Goal: Task Accomplishment & Management: Use online tool/utility

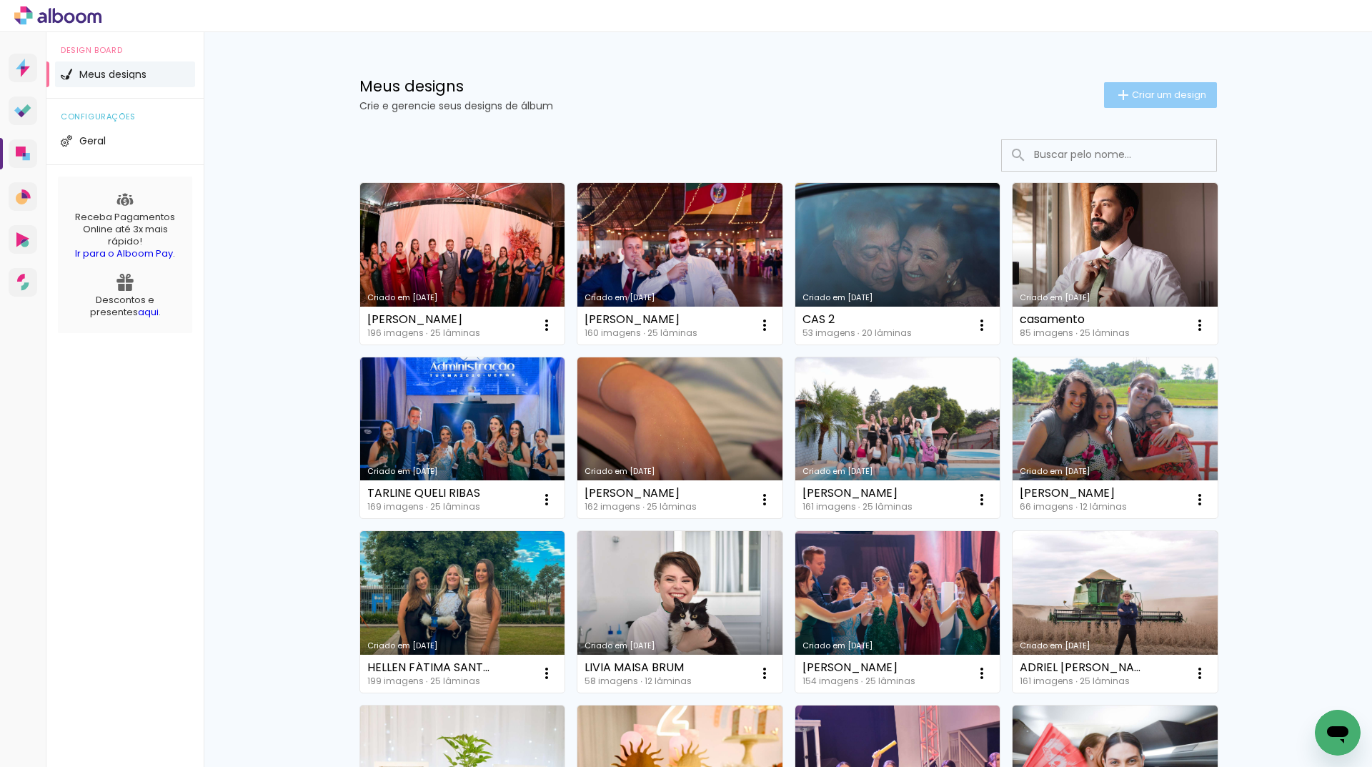
click at [1160, 90] on span "Criar um design" at bounding box center [1169, 94] width 74 height 9
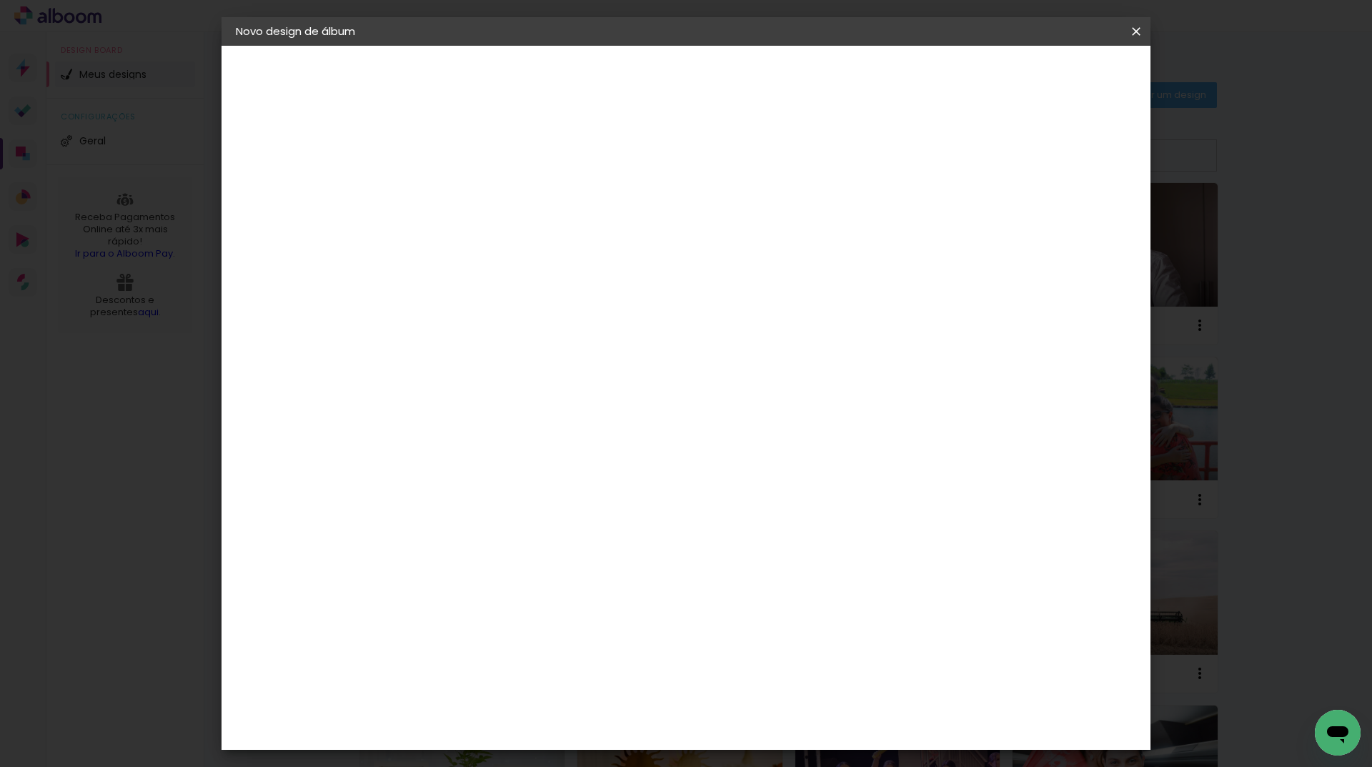
click at [470, 189] on input at bounding box center [470, 192] width 0 height 22
type input "test"
type paper-input "test"
click at [0, 0] on slot "Avançar" at bounding box center [0, 0] width 0 height 0
click at [729, 67] on paper-button "Avançar" at bounding box center [694, 76] width 70 height 24
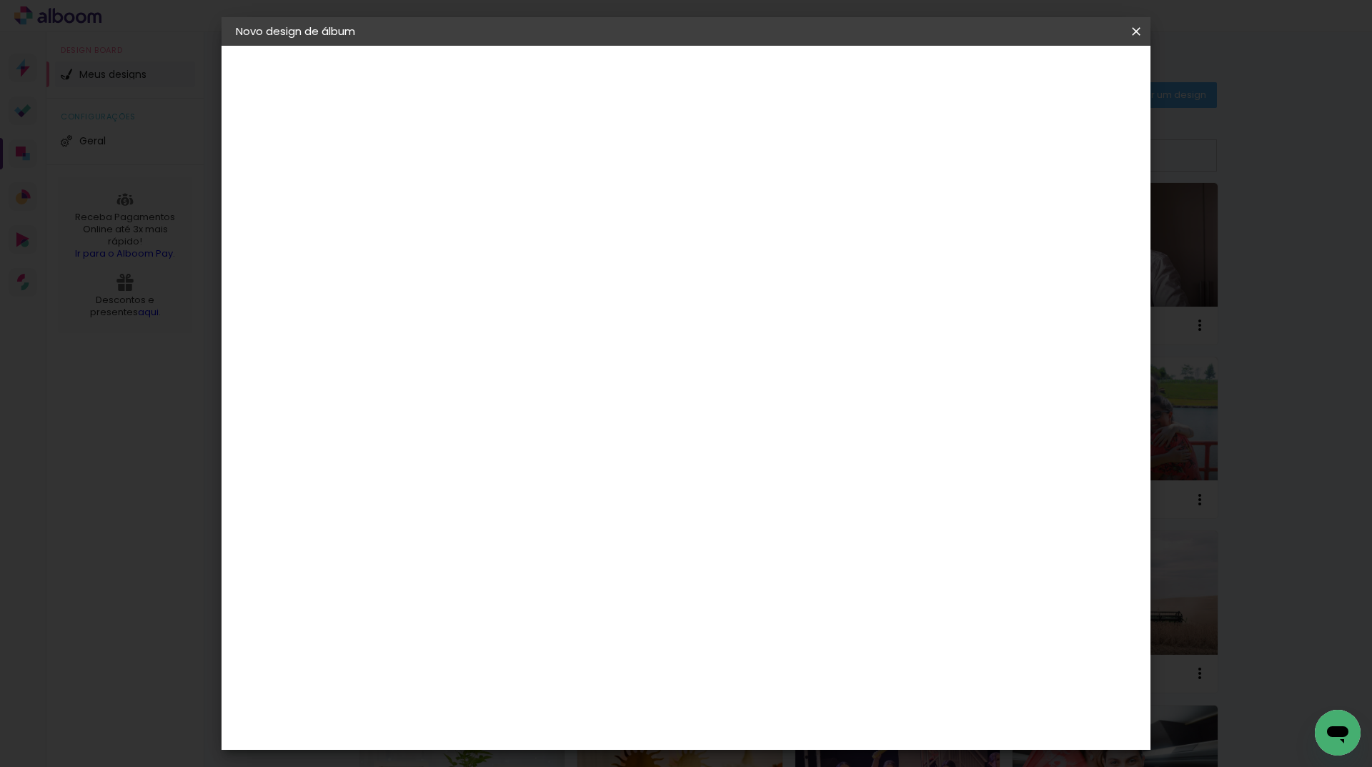
click at [666, 703] on span "20.3 × 40.6 cm" at bounding box center [642, 722] width 47 height 38
click at [0, 0] on slot "Avançar" at bounding box center [0, 0] width 0 height 0
click at [1047, 79] on span "Iniciar design" at bounding box center [1014, 76] width 65 height 10
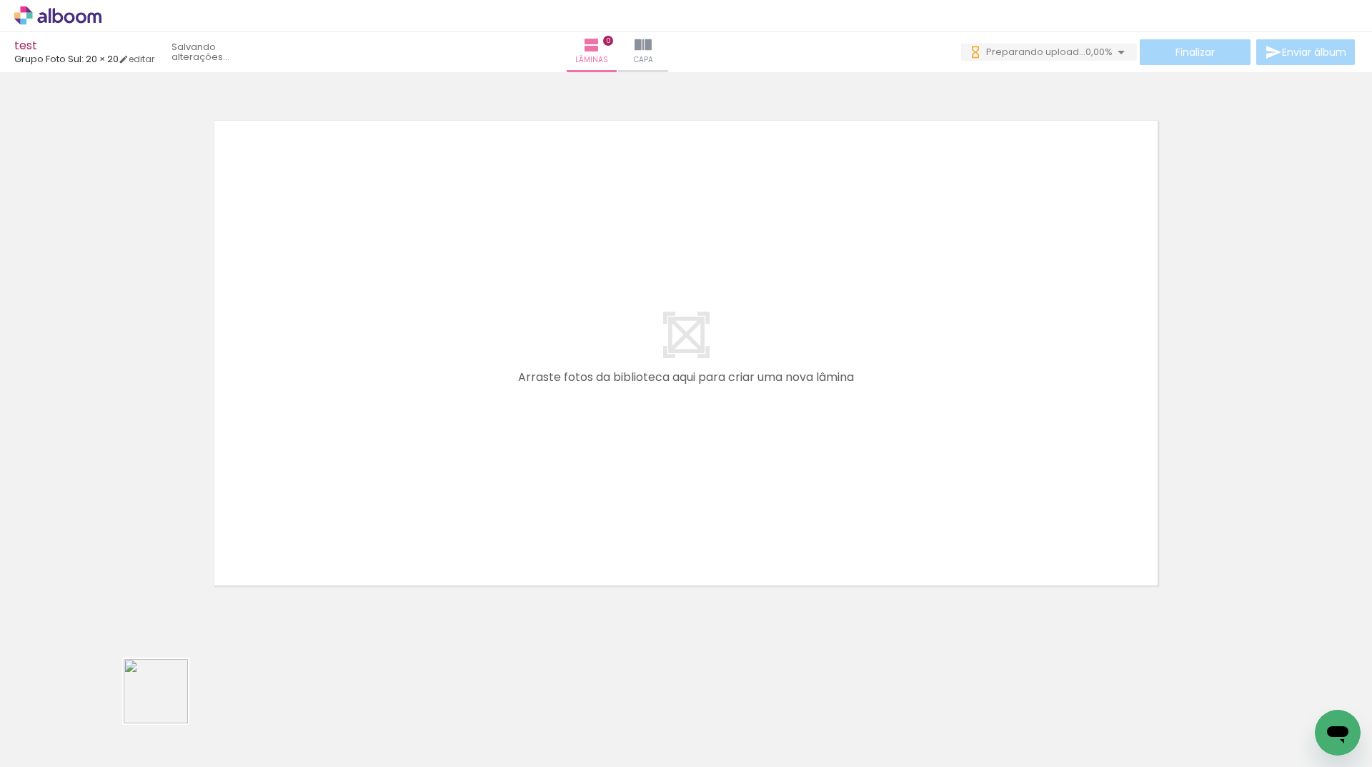
drag, startPoint x: 143, startPoint y: 712, endPoint x: 484, endPoint y: 437, distance: 437.7
click at [484, 437] on quentale-workspace at bounding box center [686, 383] width 1372 height 767
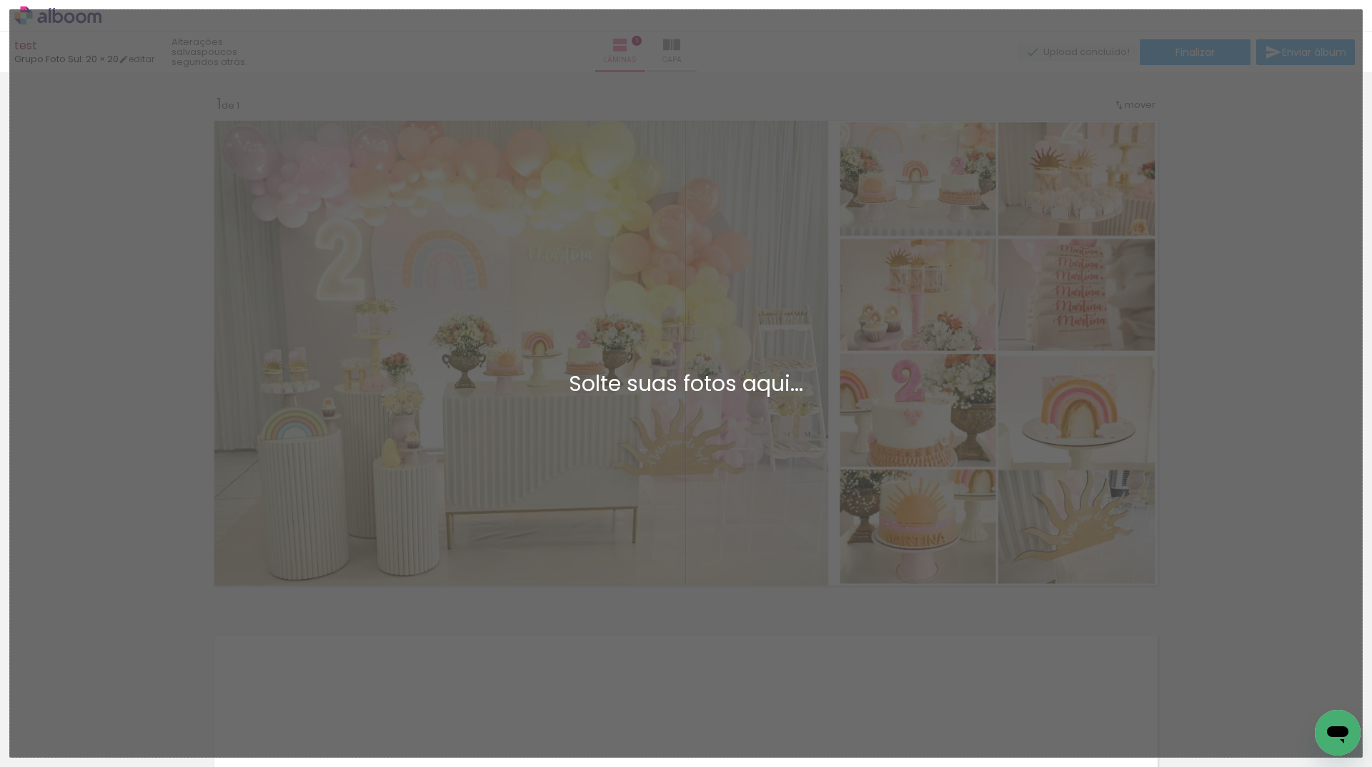
click at [89, 480] on div "Adicionar Fotos Solte suas fotos aqui..." at bounding box center [686, 383] width 1352 height 747
click at [1193, 350] on div "Adicionar Fotos Solte suas fotos aqui..." at bounding box center [686, 383] width 1352 height 747
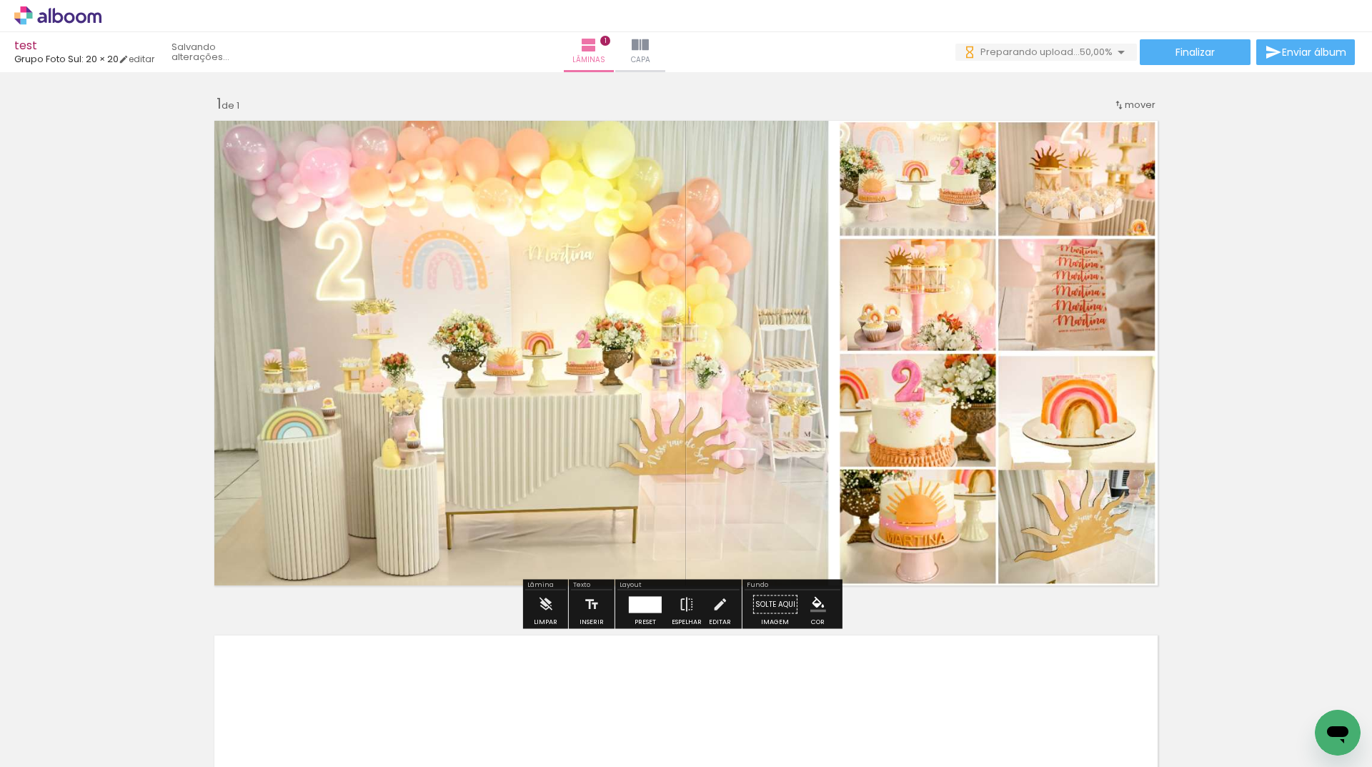
scroll to position [286, 0]
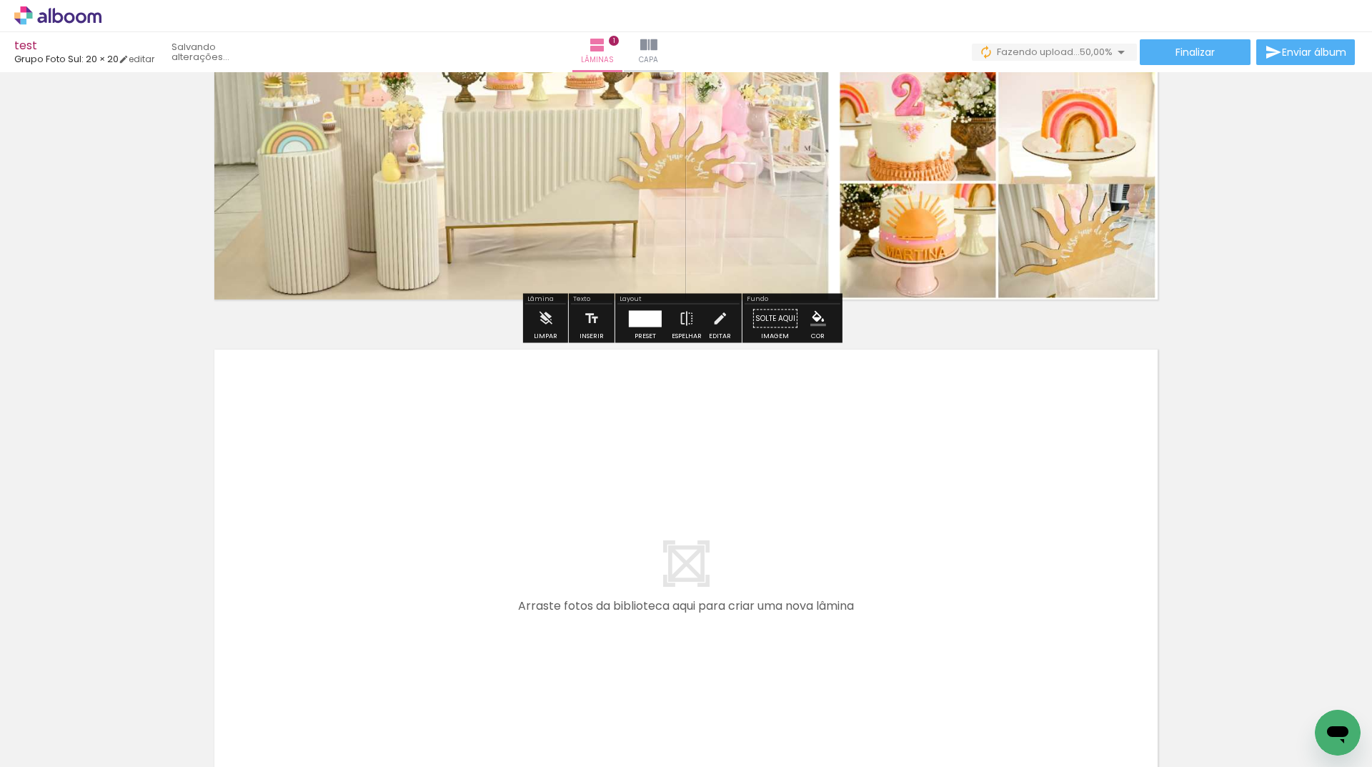
click at [696, 550] on quentale-layouter at bounding box center [686, 581] width 958 height 479
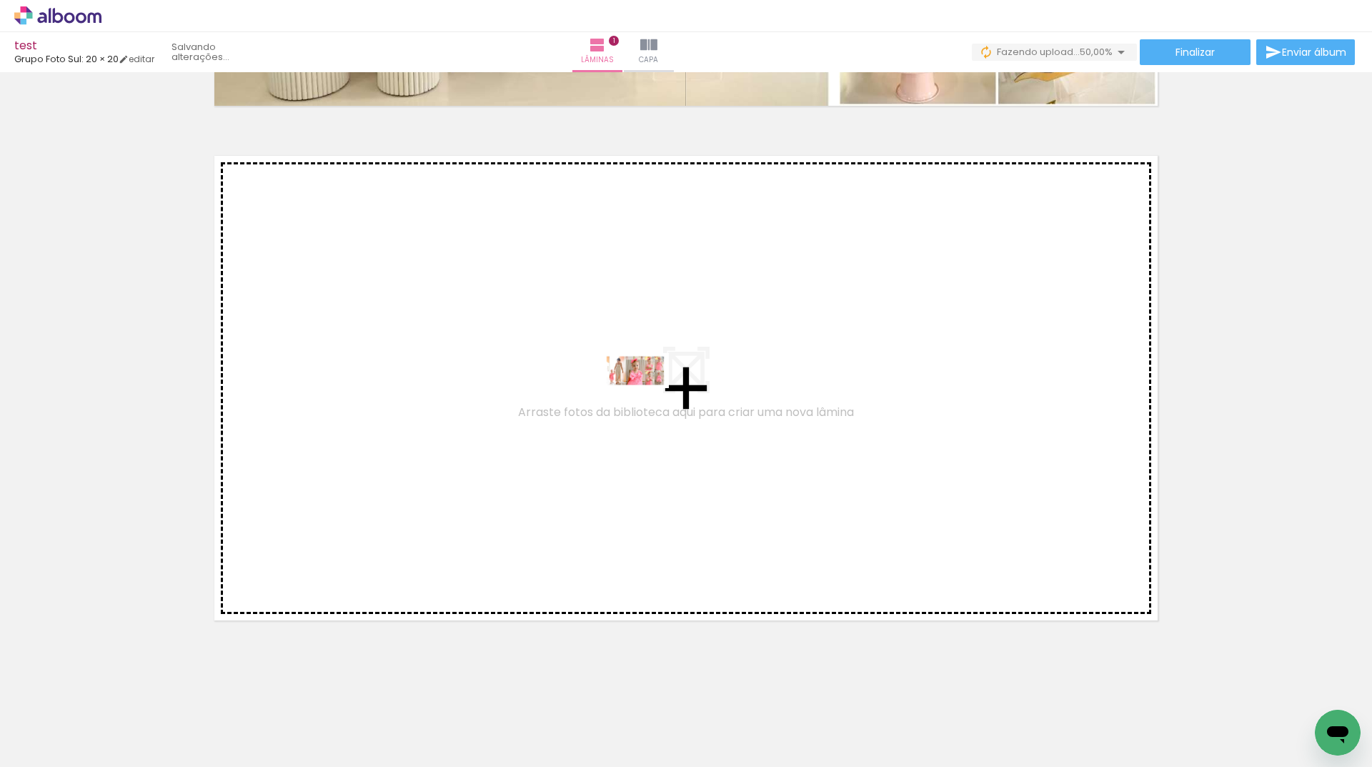
drag, startPoint x: 240, startPoint y: 717, endPoint x: 646, endPoint y: 397, distance: 516.7
click at [646, 397] on quentale-workspace at bounding box center [686, 383] width 1372 height 767
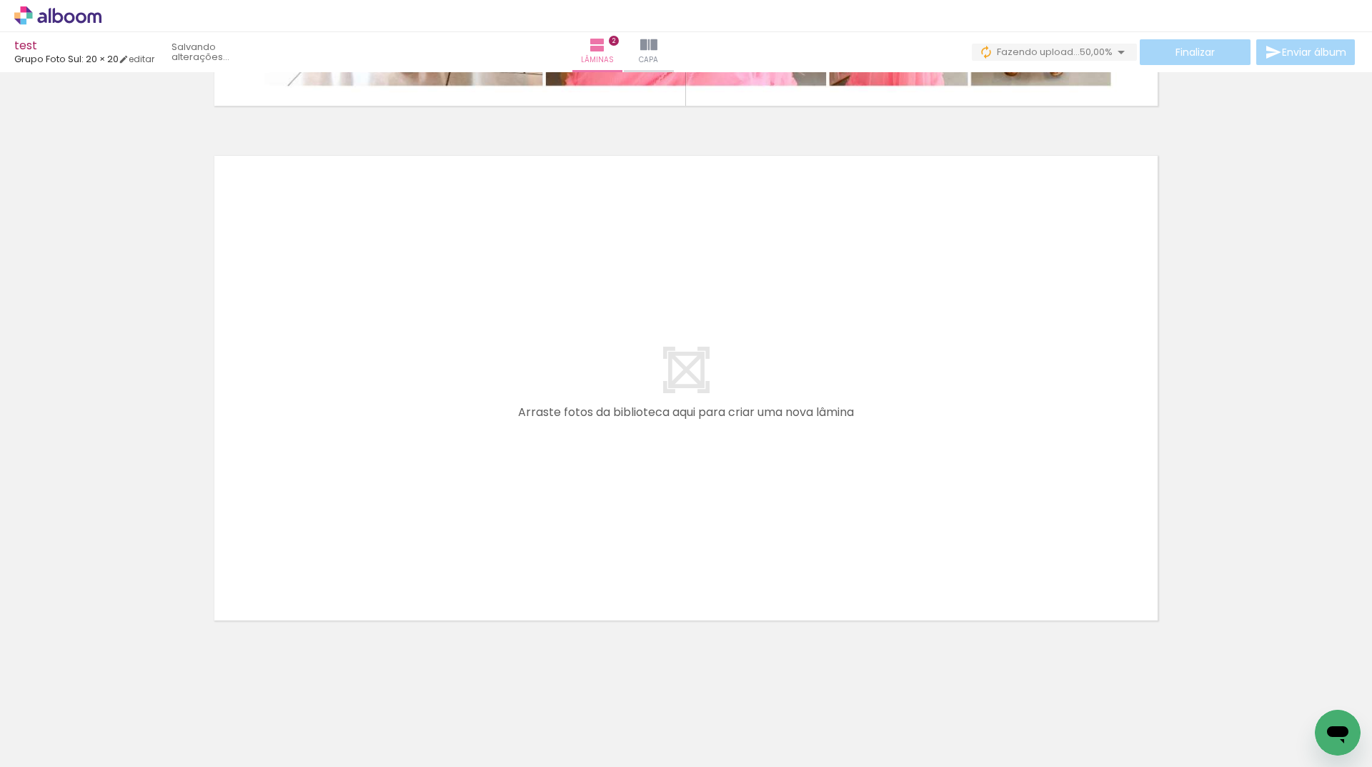
scroll to position [0, 0]
drag, startPoint x: 300, startPoint y: 727, endPoint x: 411, endPoint y: 476, distance: 274.6
click at [411, 476] on quentale-workspace at bounding box center [686, 383] width 1372 height 767
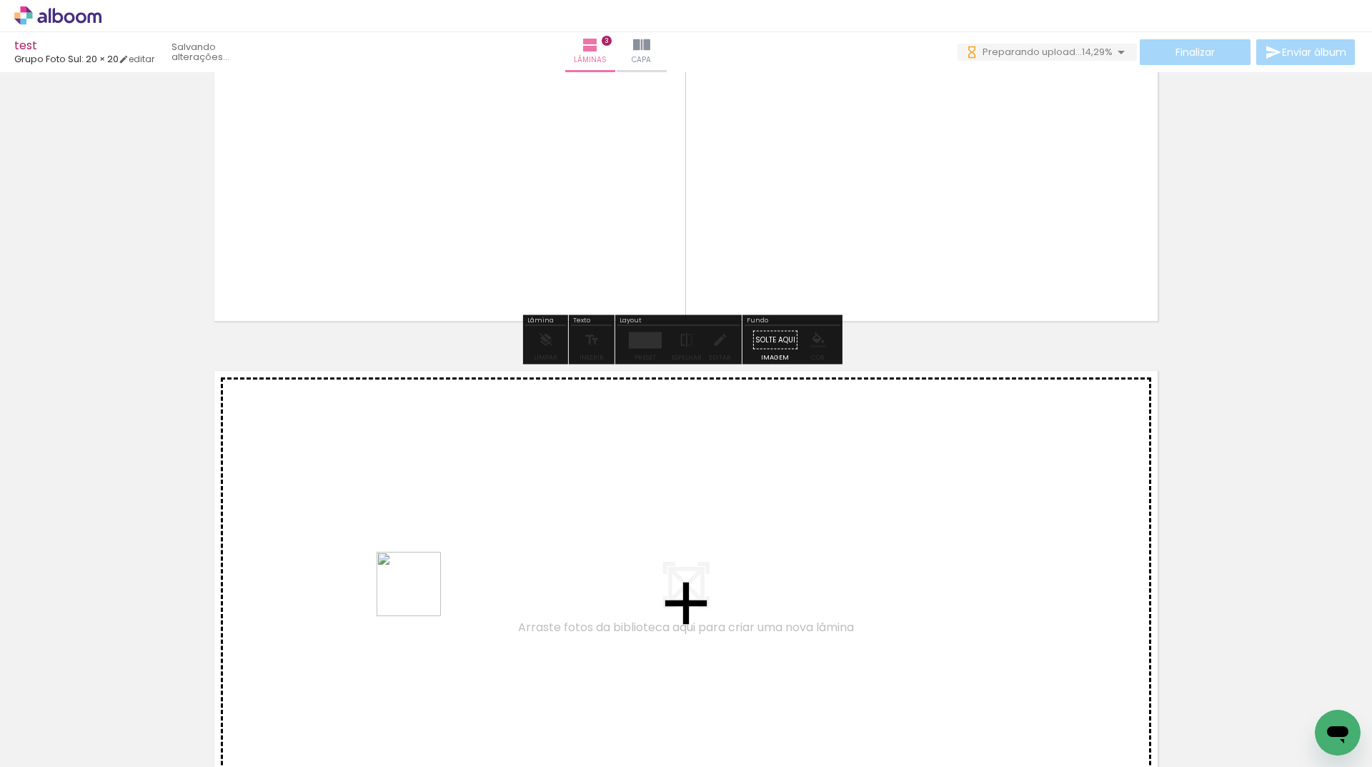
drag, startPoint x: 389, startPoint y: 730, endPoint x: 426, endPoint y: 572, distance: 162.3
click at [426, 572] on quentale-workspace at bounding box center [686, 383] width 1372 height 767
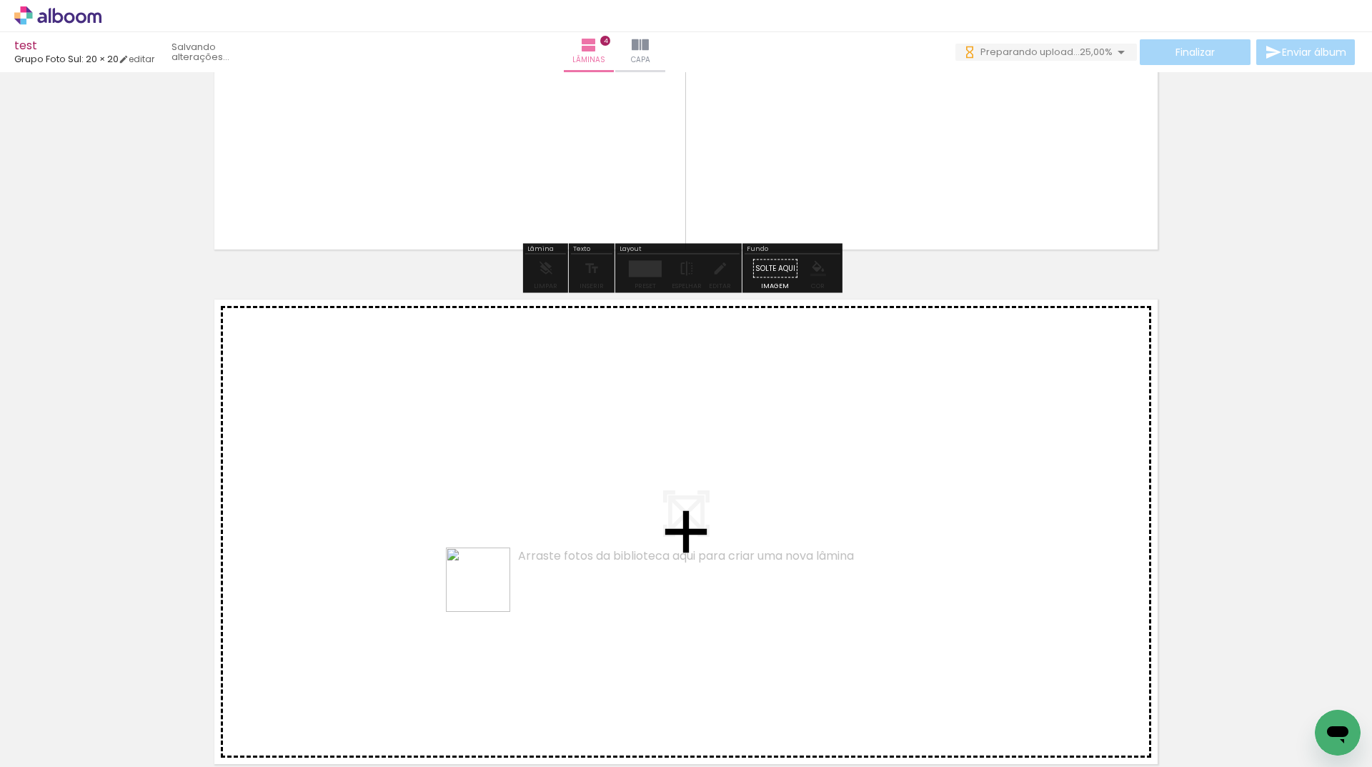
drag, startPoint x: 474, startPoint y: 724, endPoint x: 499, endPoint y: 555, distance: 171.2
click at [499, 555] on quentale-workspace at bounding box center [686, 383] width 1372 height 767
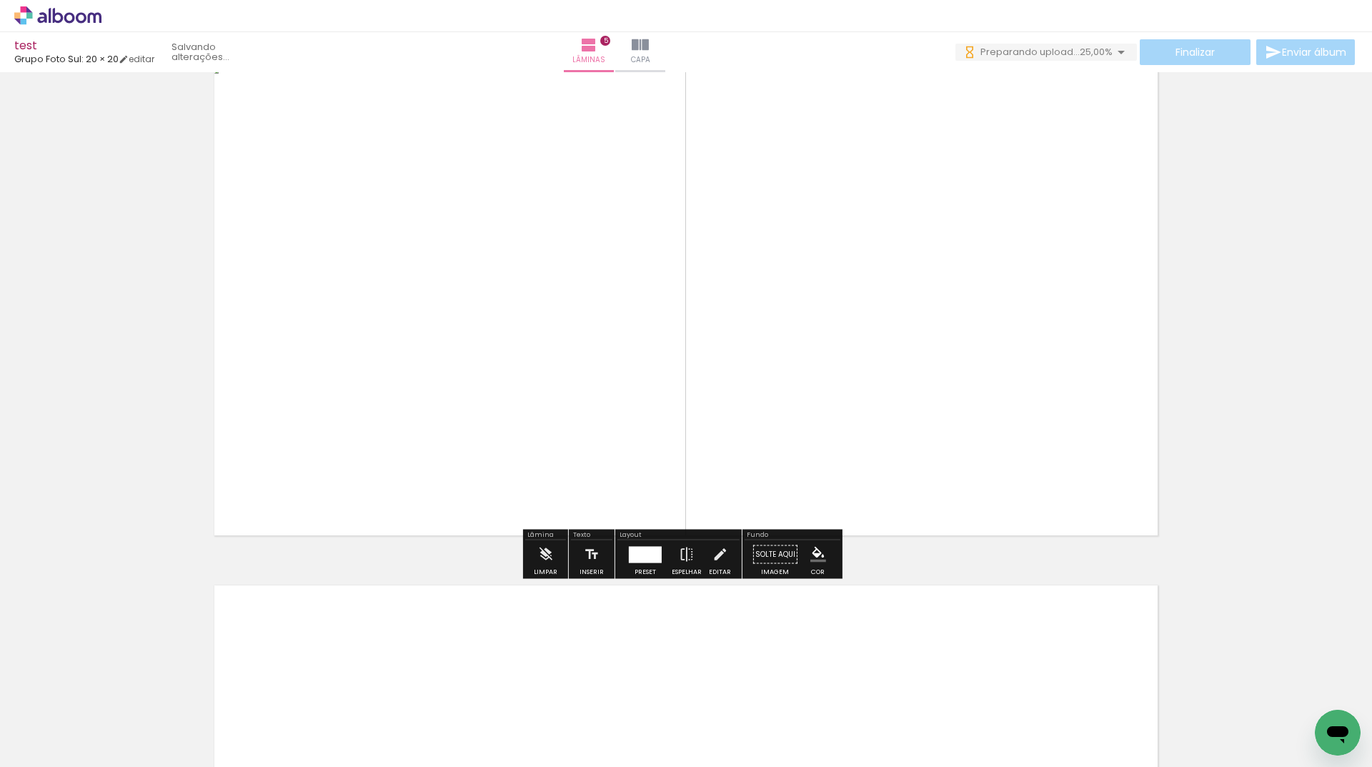
scroll to position [2466, 0]
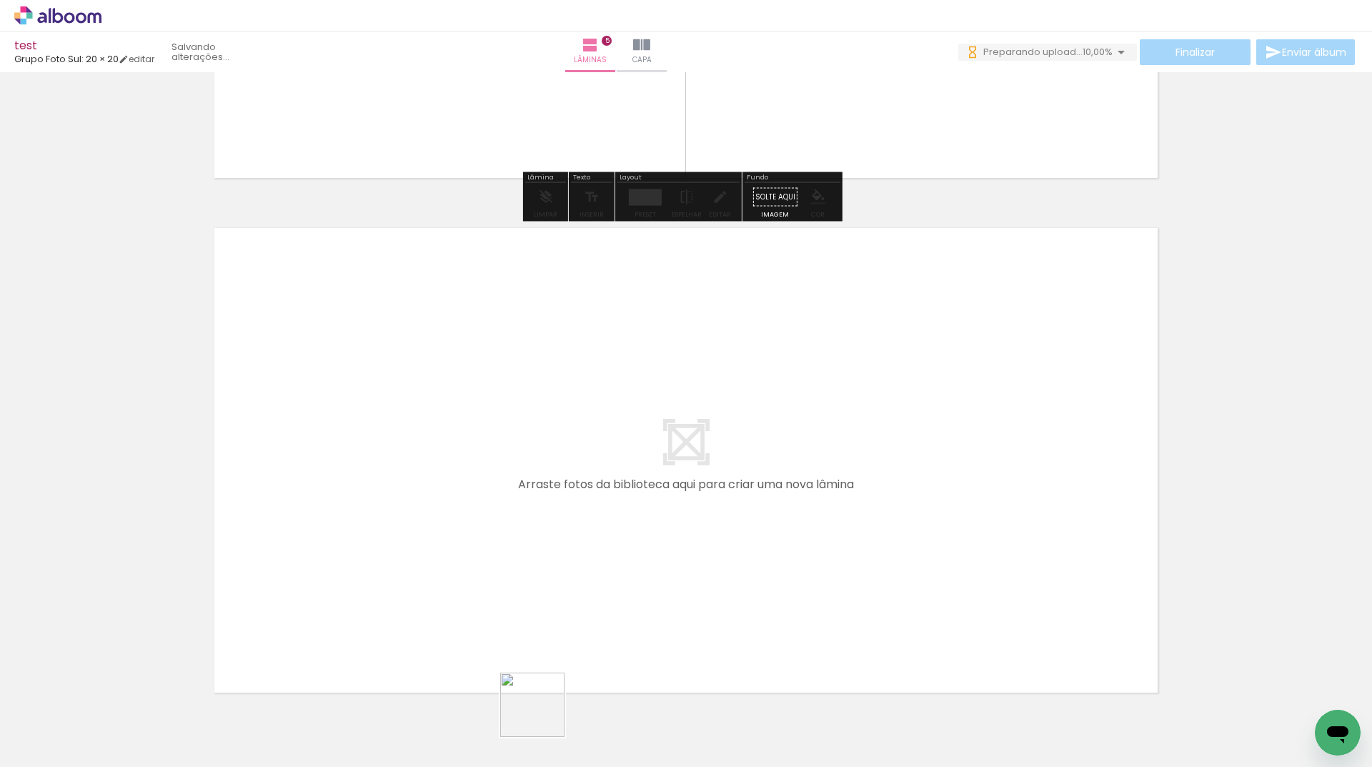
drag, startPoint x: 540, startPoint y: 721, endPoint x: 553, endPoint y: 546, distance: 174.8
click at [553, 546] on quentale-workspace at bounding box center [686, 383] width 1372 height 767
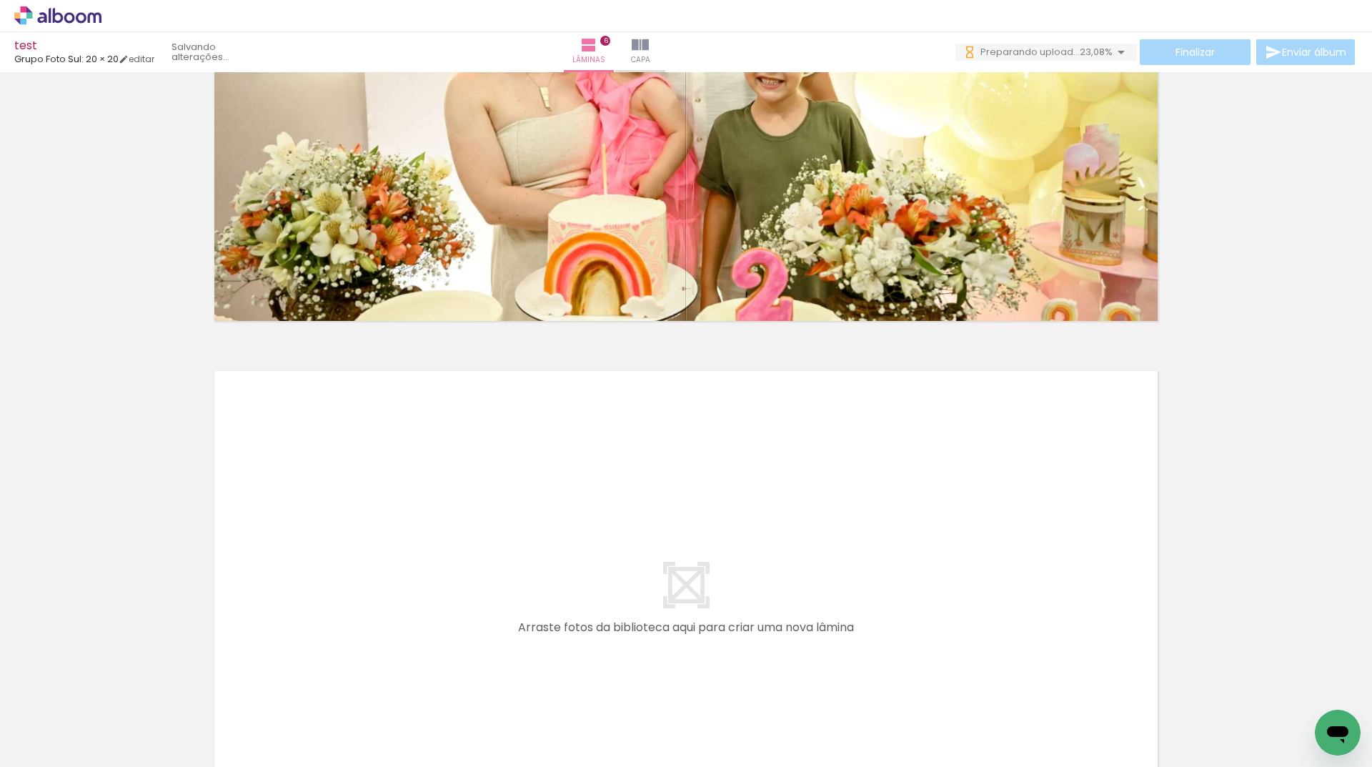
scroll to position [0, 0]
click at [585, 547] on quentale-workspace at bounding box center [686, 383] width 1372 height 767
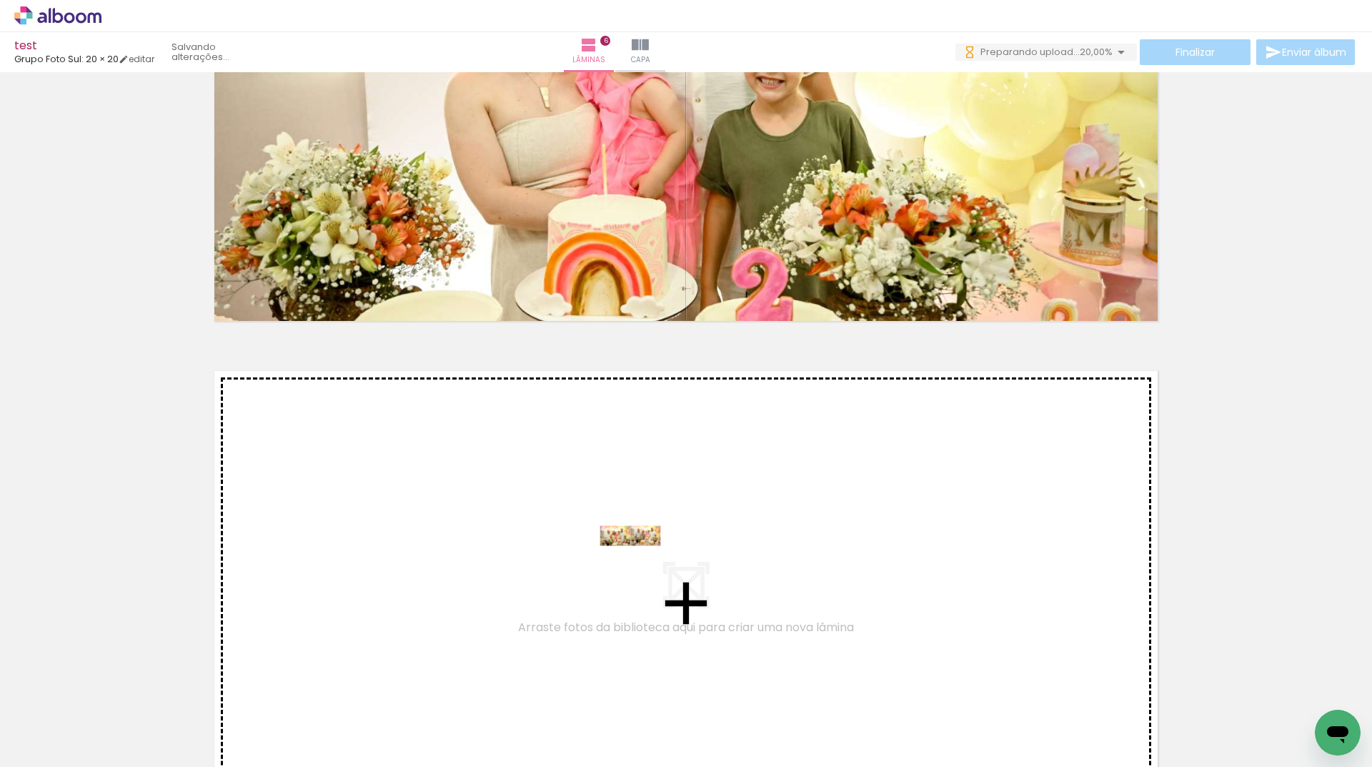
drag, startPoint x: 638, startPoint y: 583, endPoint x: 641, endPoint y: 563, distance: 21.0
click at [641, 563] on quentale-workspace at bounding box center [686, 383] width 1372 height 767
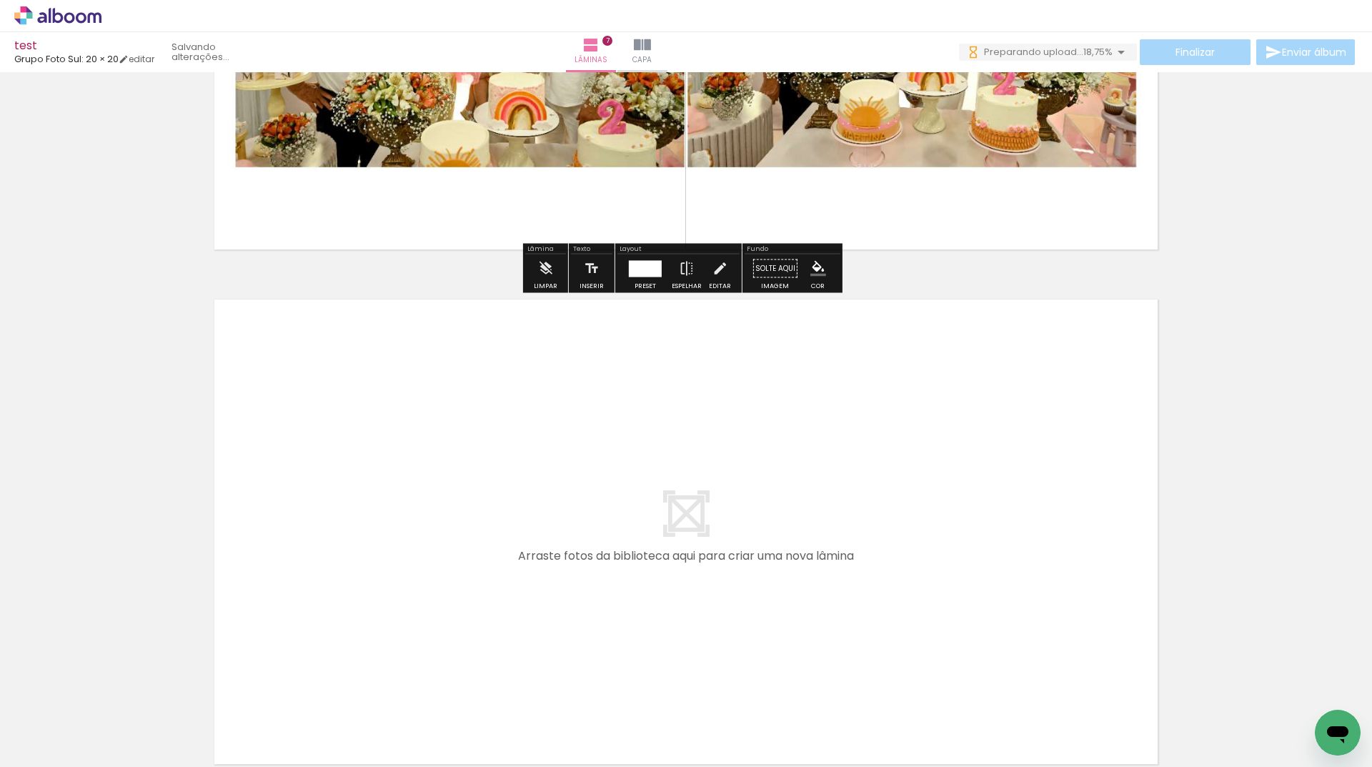
scroll to position [3495, 0]
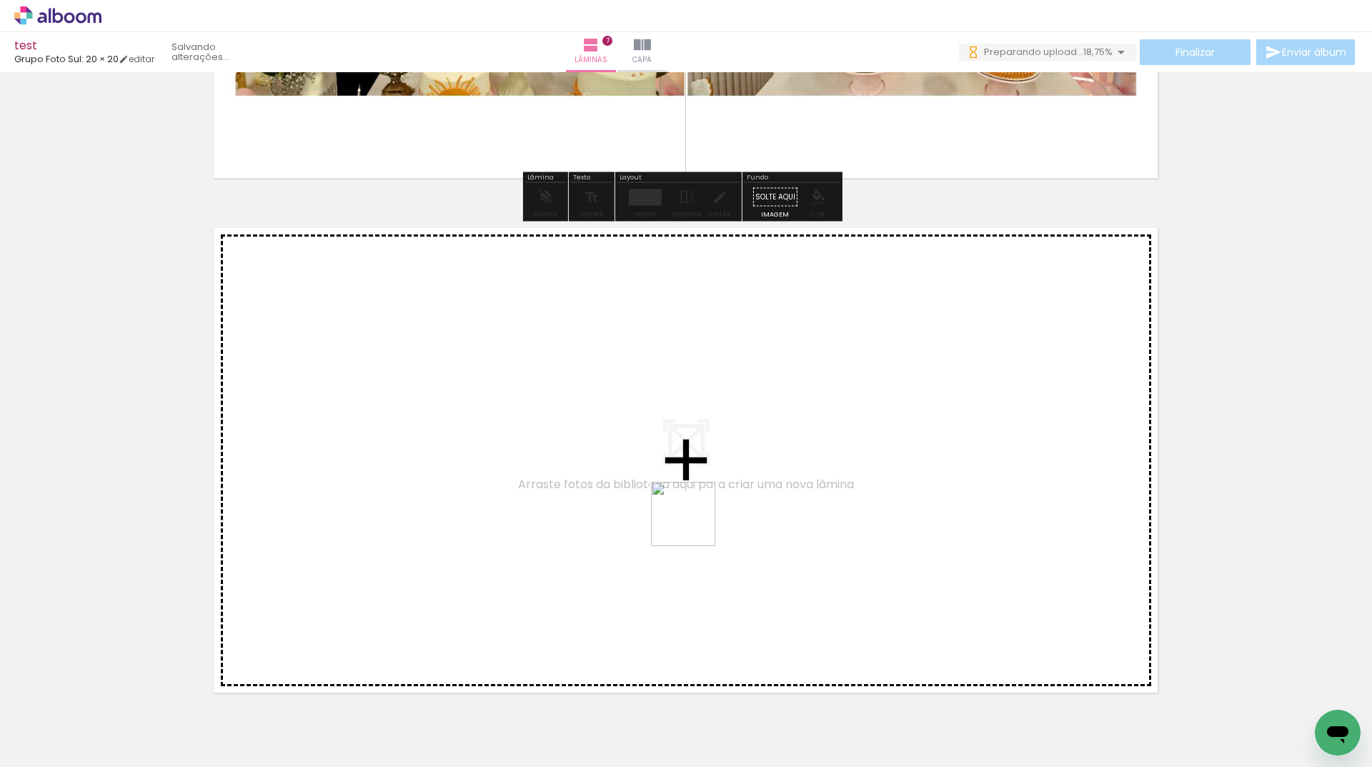
drag, startPoint x: 711, startPoint y: 711, endPoint x: 694, endPoint y: 500, distance: 211.6
click at [694, 500] on quentale-workspace at bounding box center [686, 383] width 1372 height 767
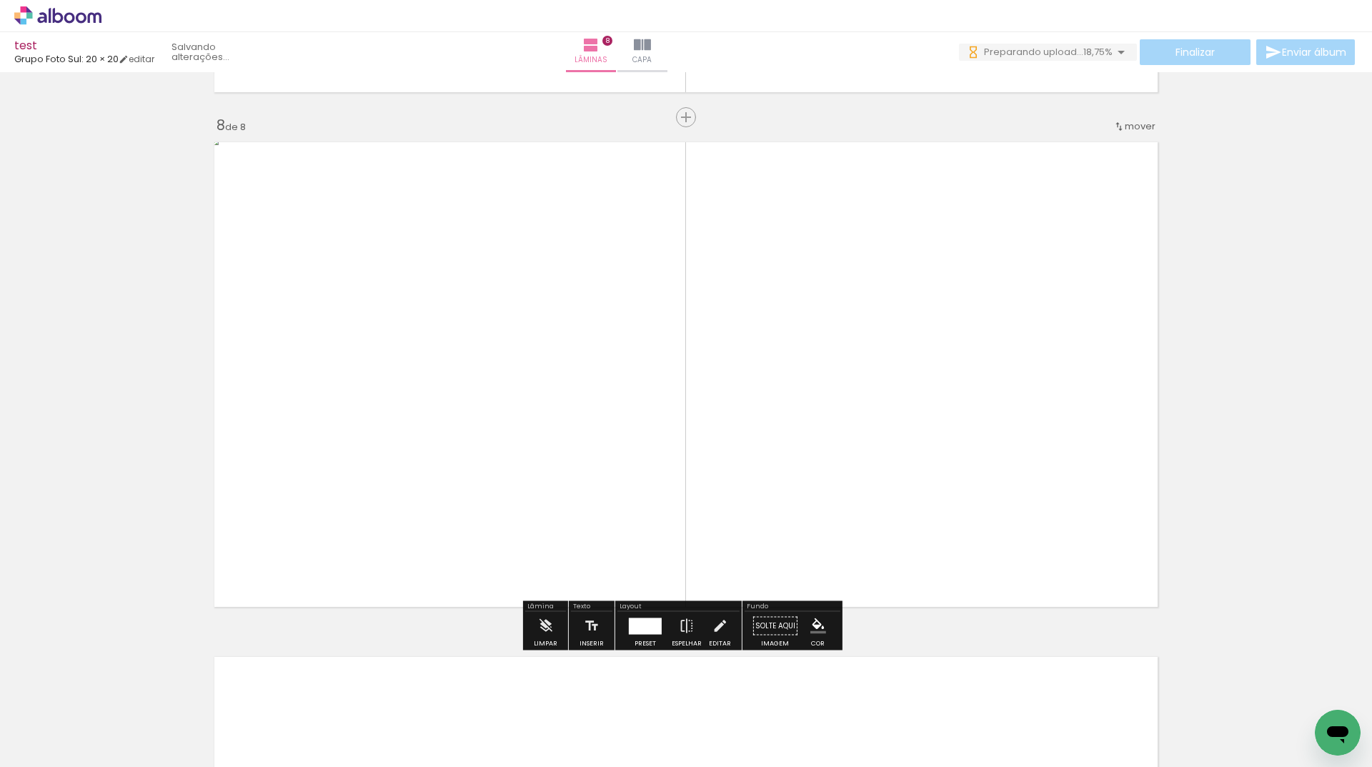
scroll to position [3939, 0]
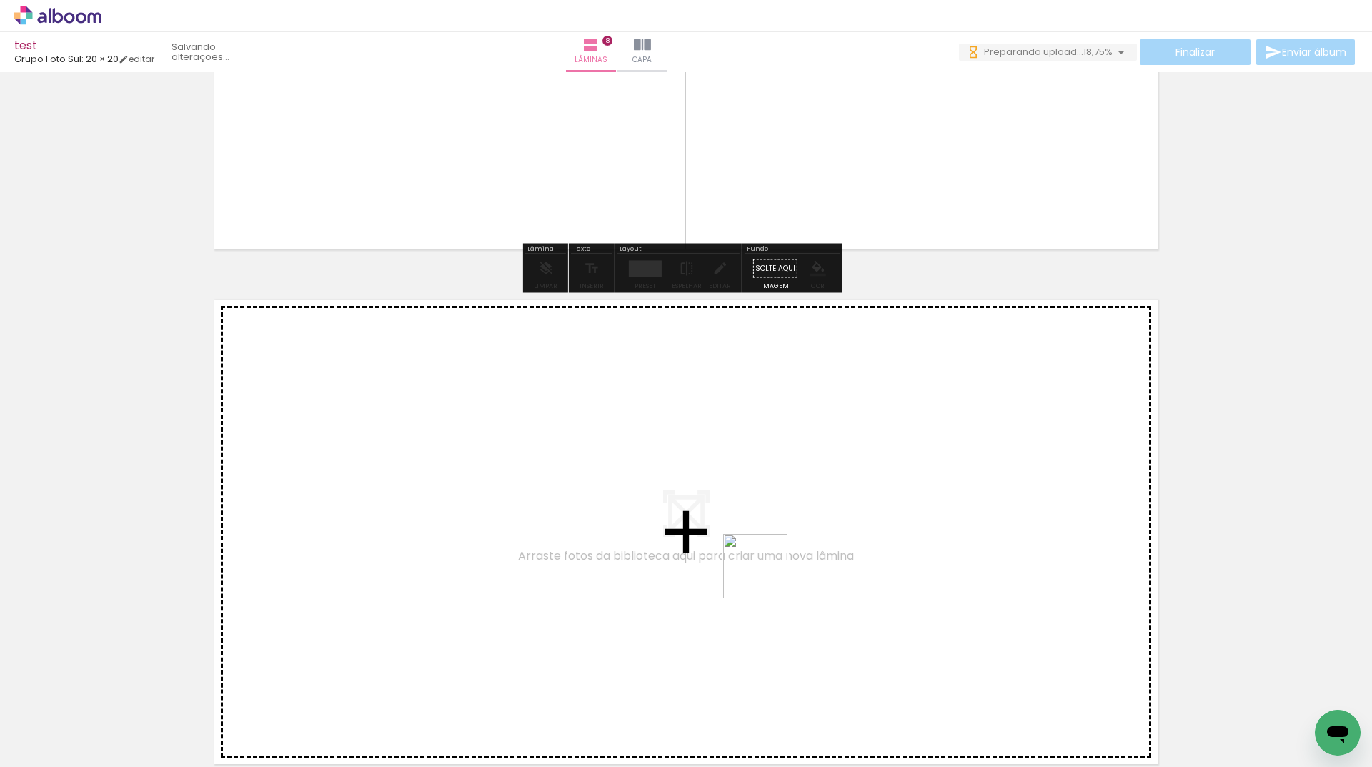
drag, startPoint x: 770, startPoint y: 715, endPoint x: 757, endPoint y: 528, distance: 187.0
click at [757, 528] on quentale-workspace at bounding box center [686, 383] width 1372 height 767
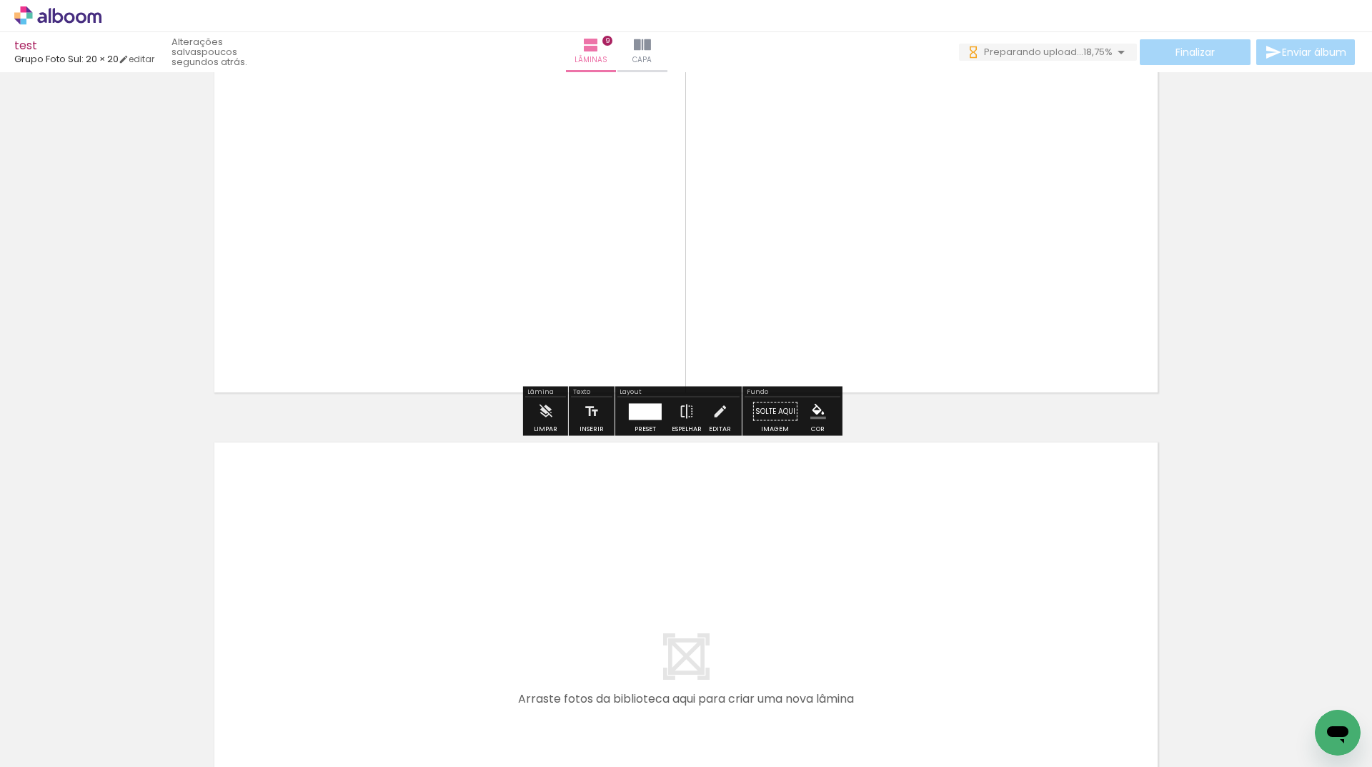
scroll to position [4453, 0]
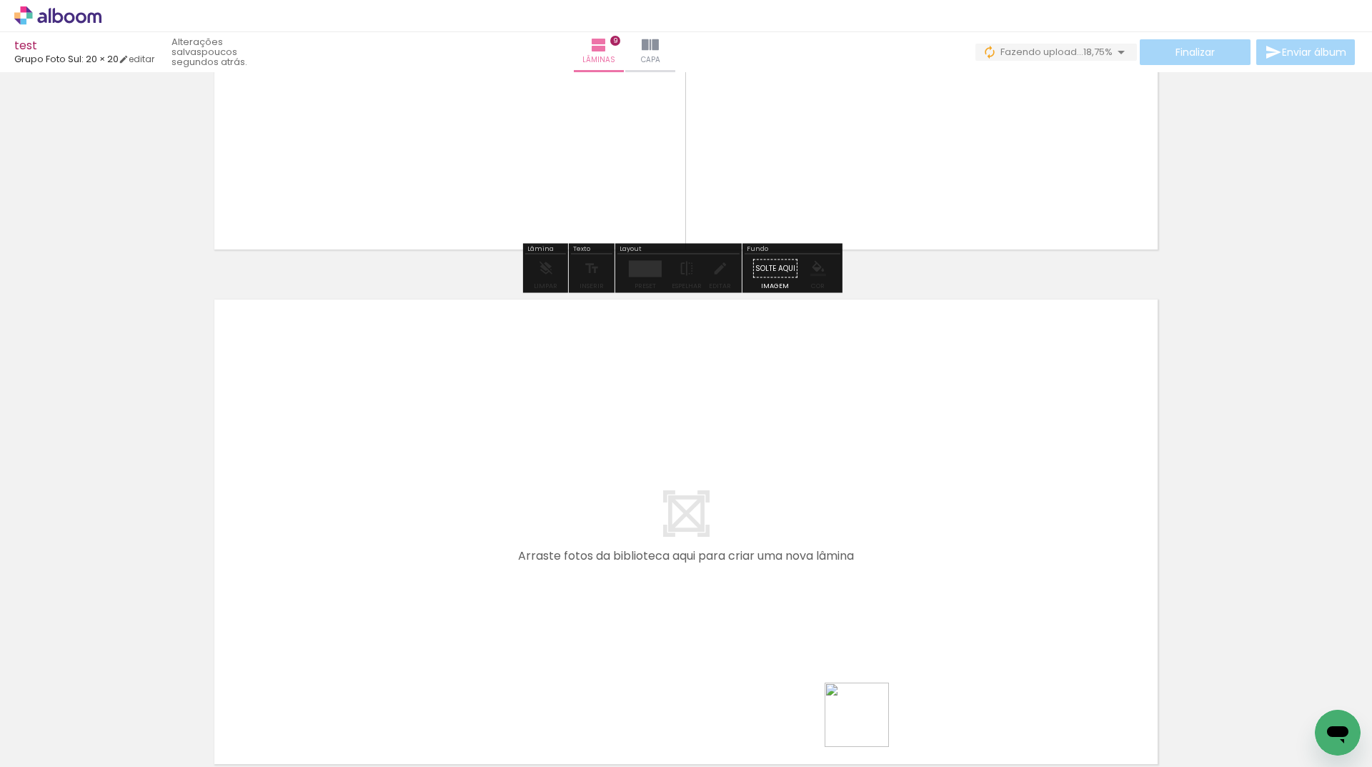
drag, startPoint x: 868, startPoint y: 726, endPoint x: 783, endPoint y: 532, distance: 211.3
click at [783, 532] on quentale-workspace at bounding box center [686, 383] width 1372 height 767
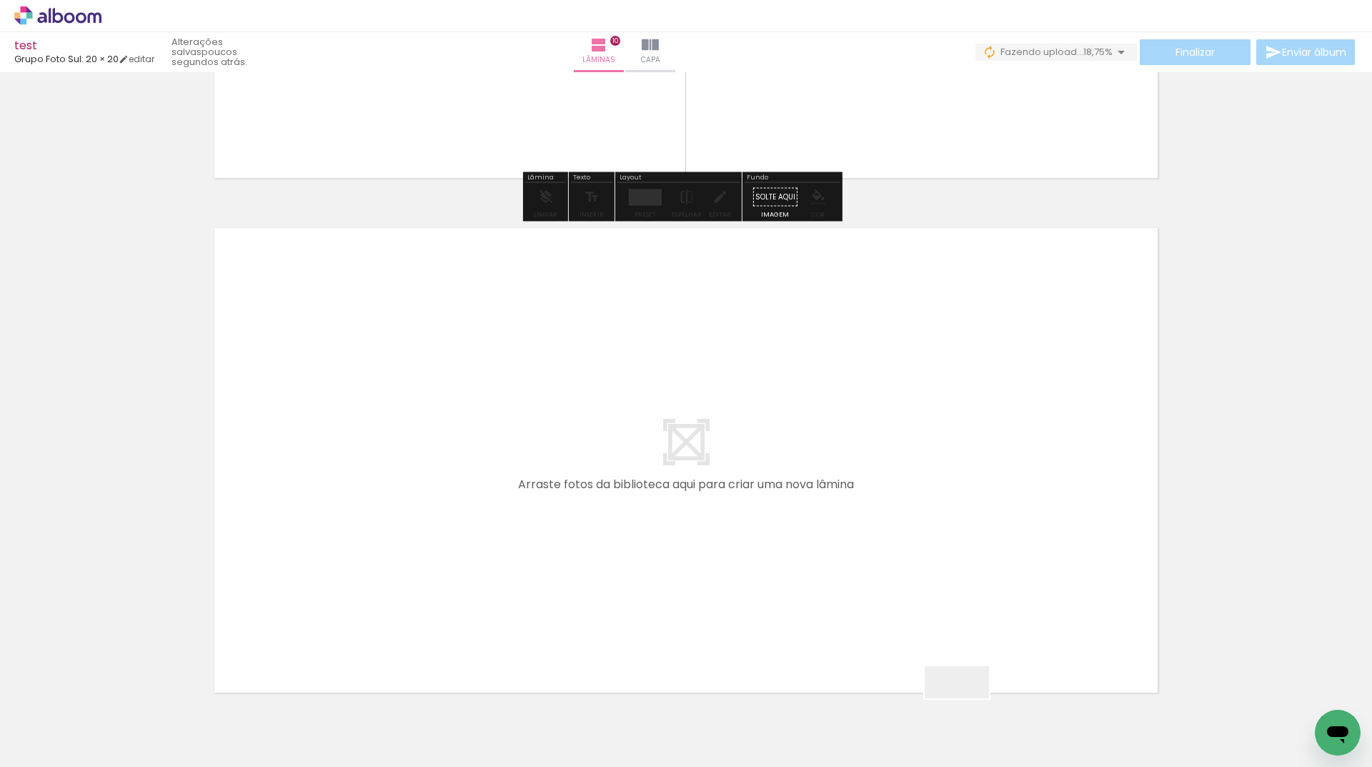
drag, startPoint x: 969, startPoint y: 713, endPoint x: 909, endPoint y: 510, distance: 211.5
click at [909, 510] on quentale-workspace at bounding box center [686, 383] width 1372 height 767
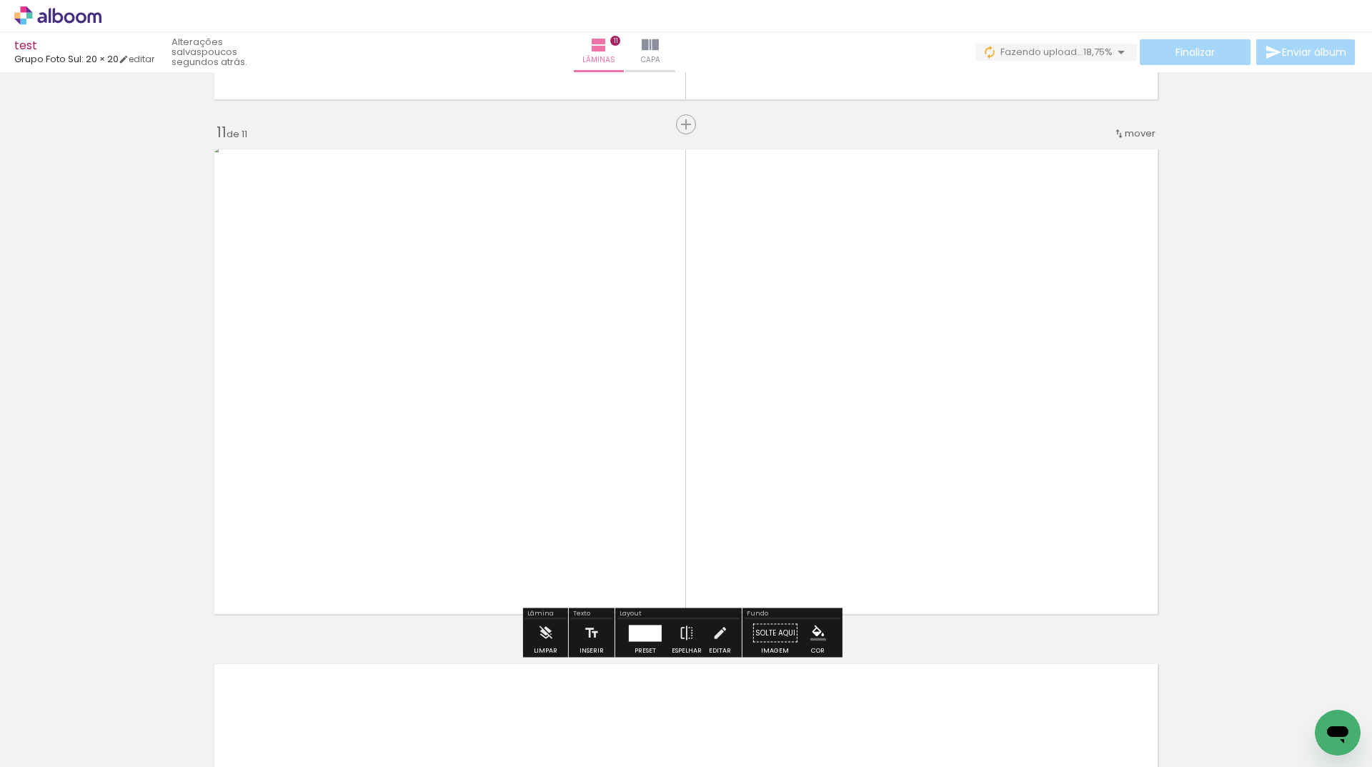
scroll to position [0, 0]
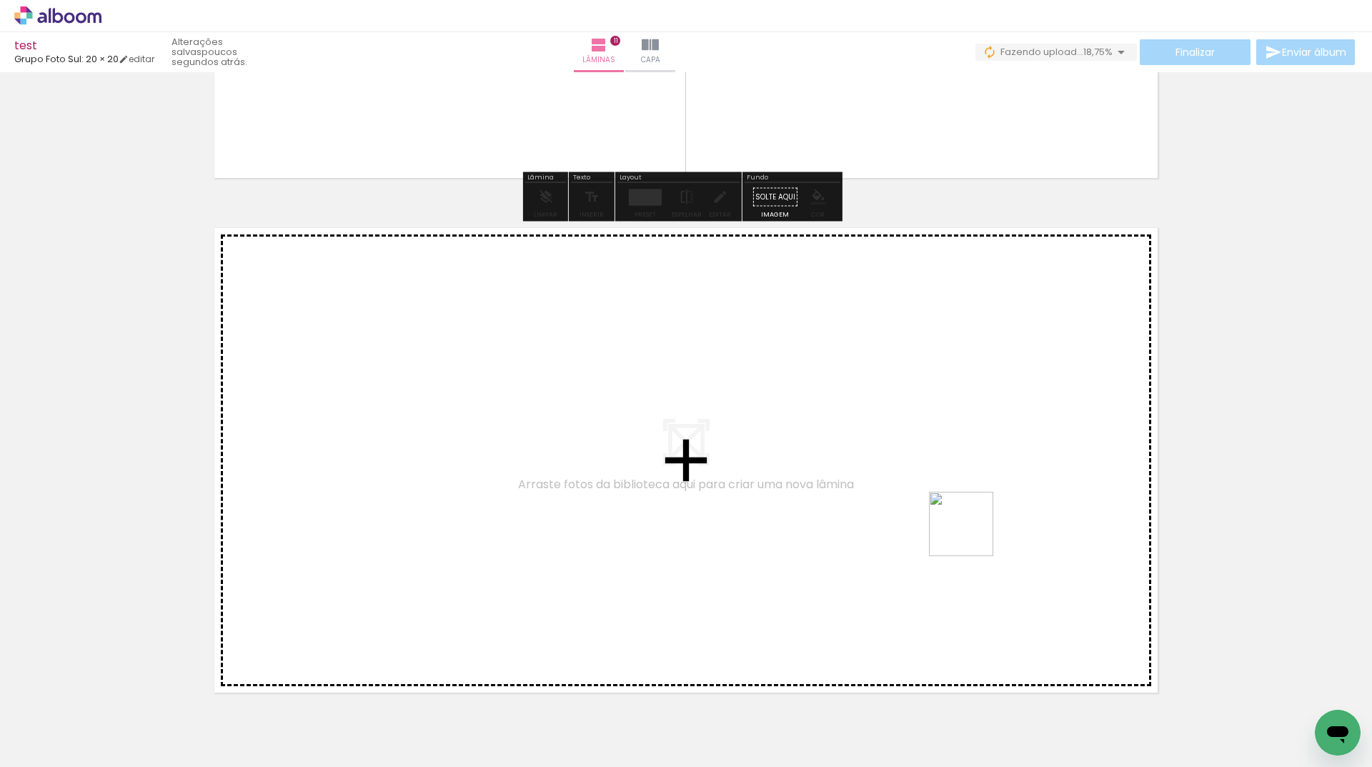
drag, startPoint x: 1026, startPoint y: 722, endPoint x: 972, endPoint y: 535, distance: 194.8
click at [972, 535] on quentale-workspace at bounding box center [686, 383] width 1372 height 767
drag, startPoint x: 1111, startPoint y: 723, endPoint x: 864, endPoint y: 494, distance: 336.4
click at [864, 494] on quentale-workspace at bounding box center [686, 383] width 1372 height 767
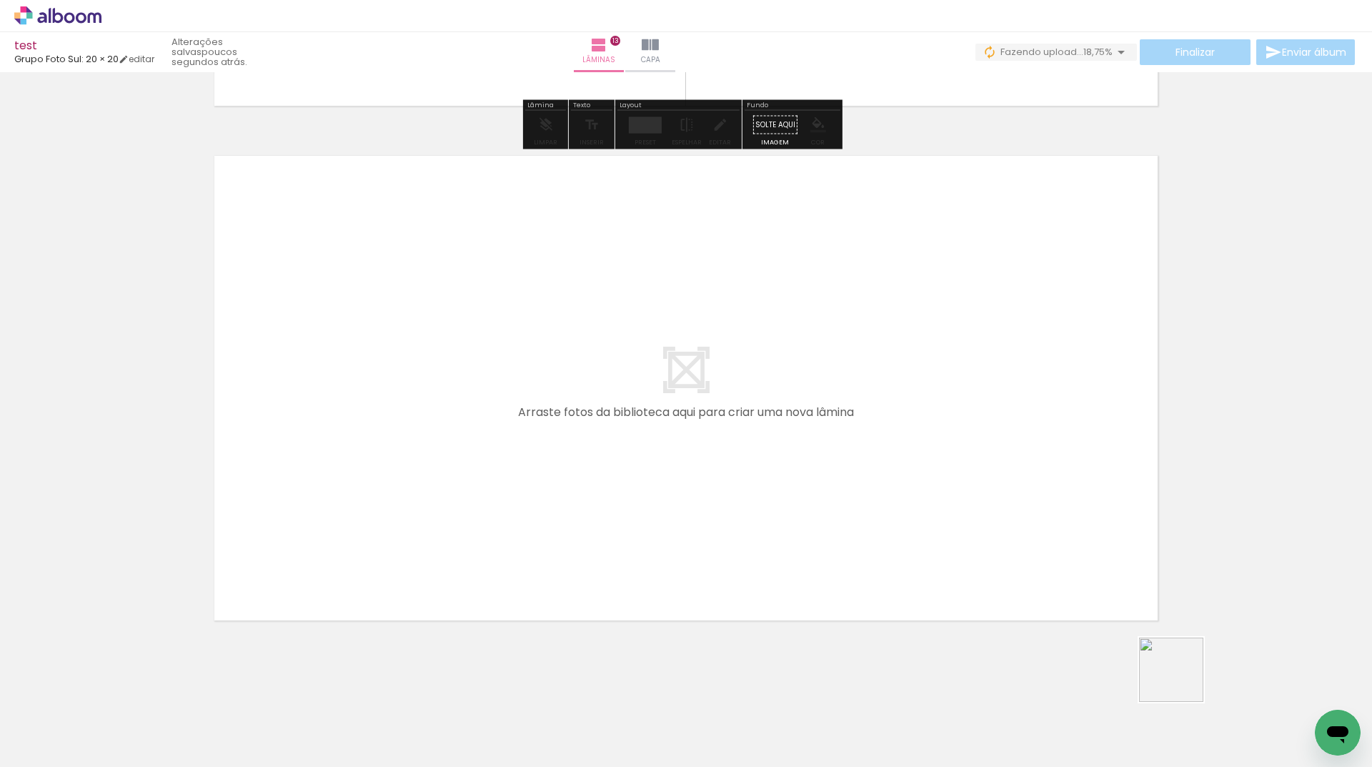
drag, startPoint x: 1182, startPoint y: 681, endPoint x: 956, endPoint y: 716, distance: 228.7
click at [882, 430] on quentale-workspace at bounding box center [686, 383] width 1372 height 767
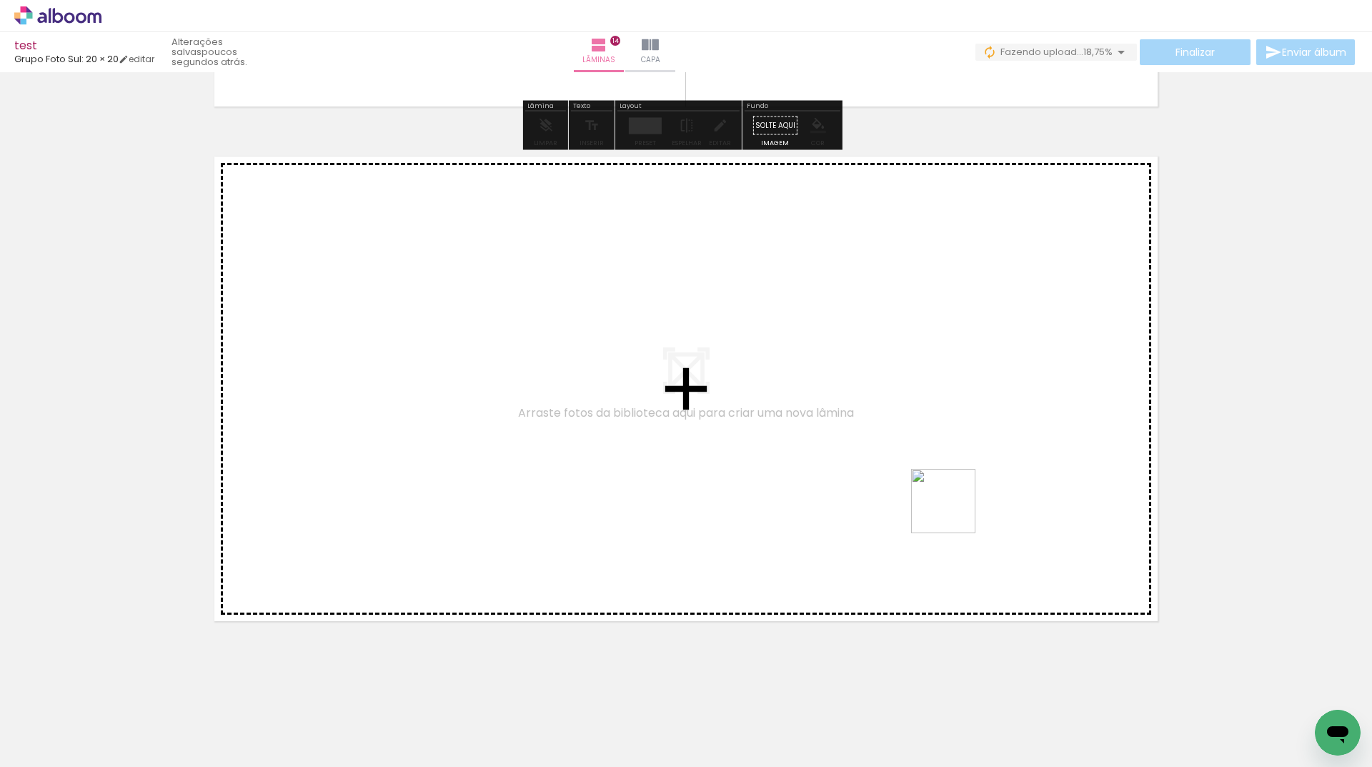
drag, startPoint x: 1089, startPoint y: 589, endPoint x: 864, endPoint y: 472, distance: 253.9
click at [864, 472] on quentale-workspace at bounding box center [686, 383] width 1372 height 767
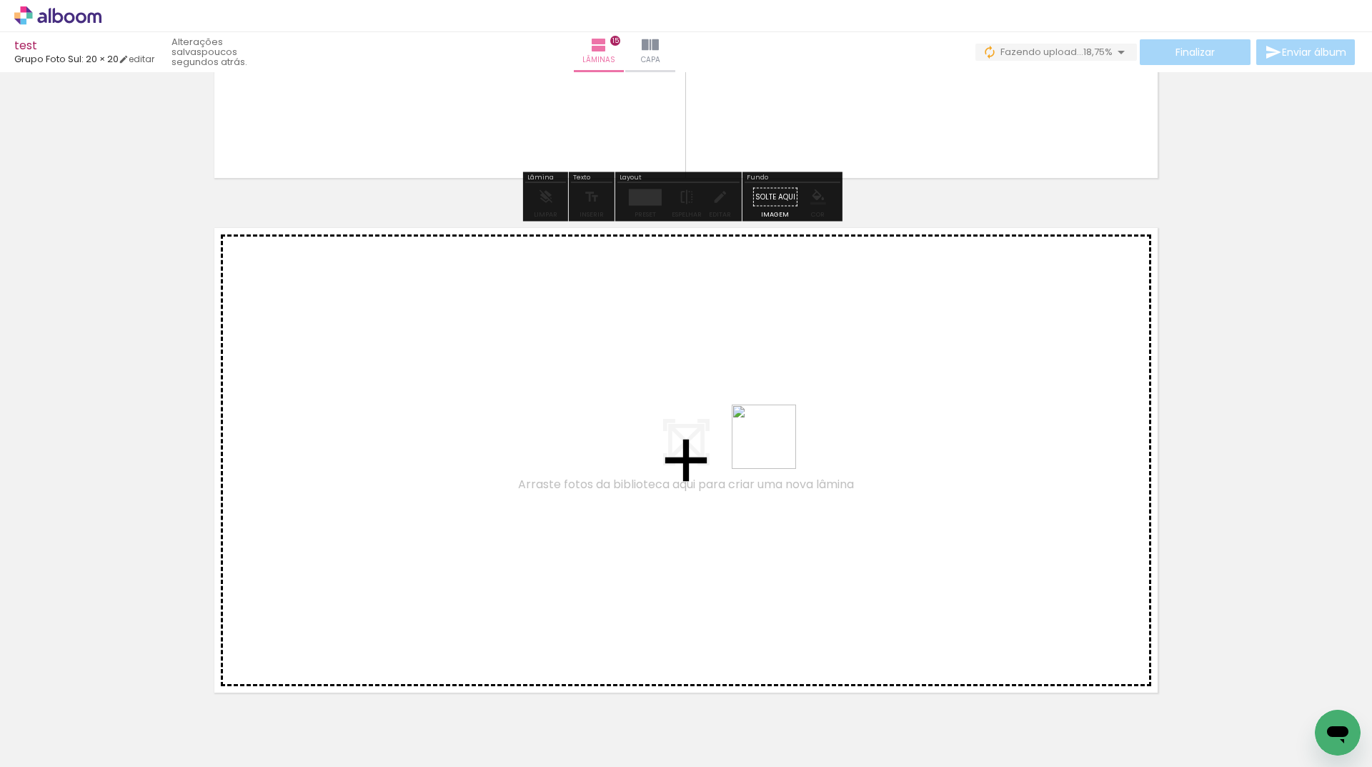
drag, startPoint x: 894, startPoint y: 475, endPoint x: 775, endPoint y: 447, distance: 121.9
click at [775, 447] on quentale-workspace at bounding box center [686, 383] width 1372 height 767
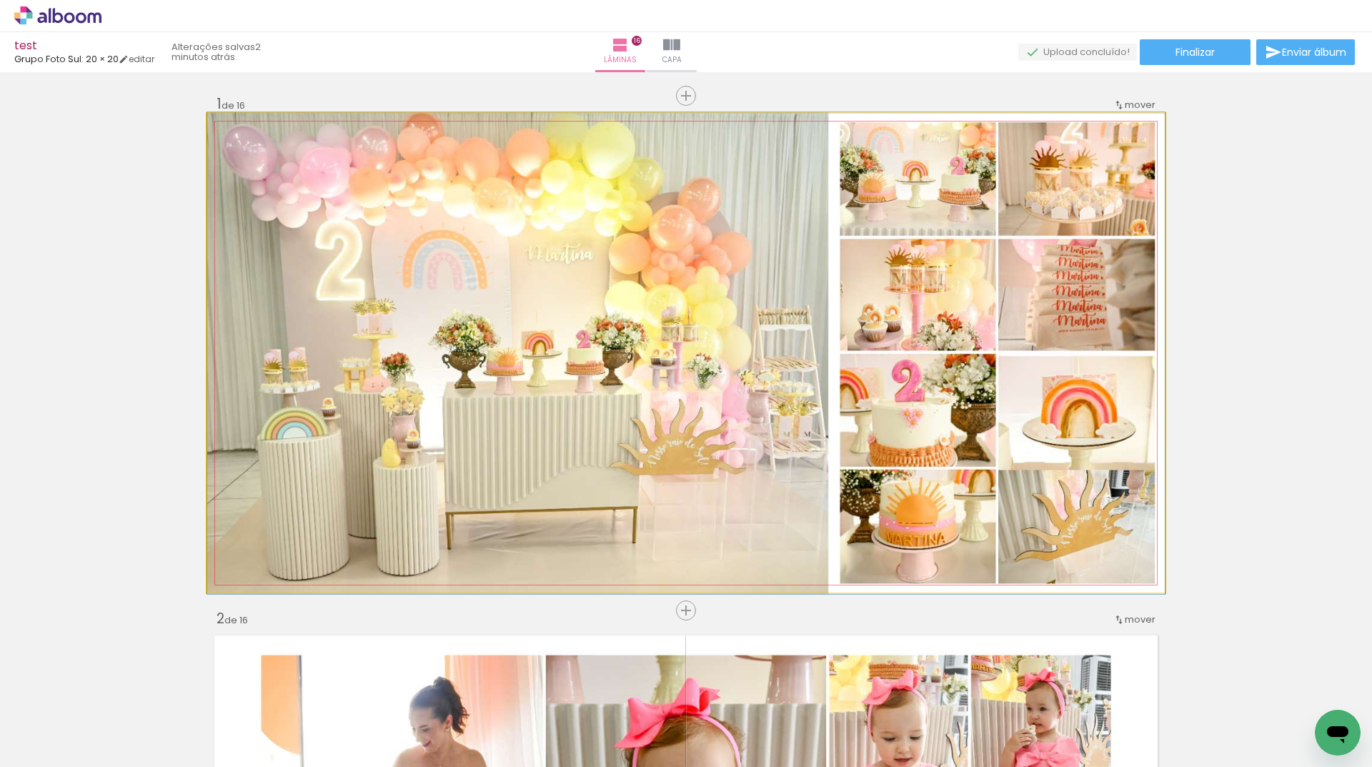
drag, startPoint x: 257, startPoint y: 127, endPoint x: 174, endPoint y: 130, distance: 83.0
type paper-slider "100"
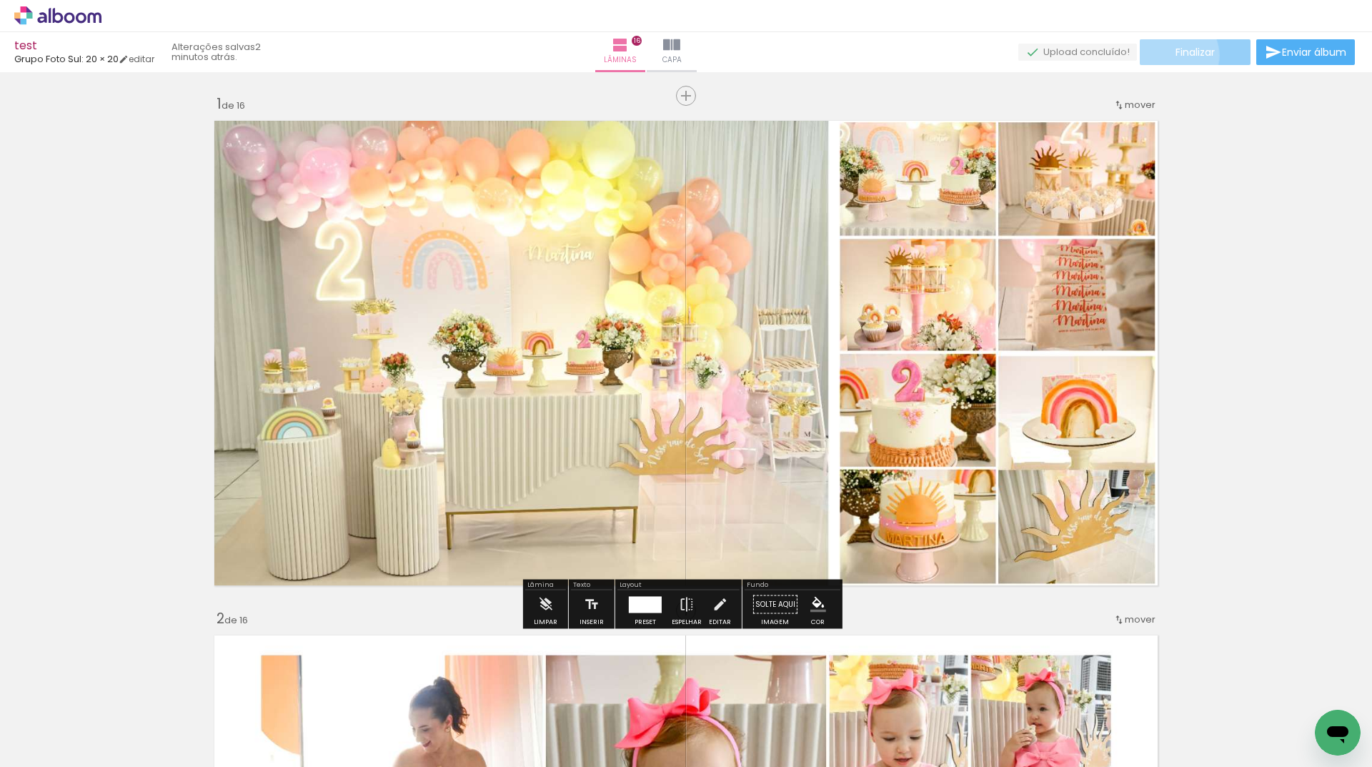
click at [1165, 55] on paper-button "Finalizar" at bounding box center [1195, 52] width 111 height 26
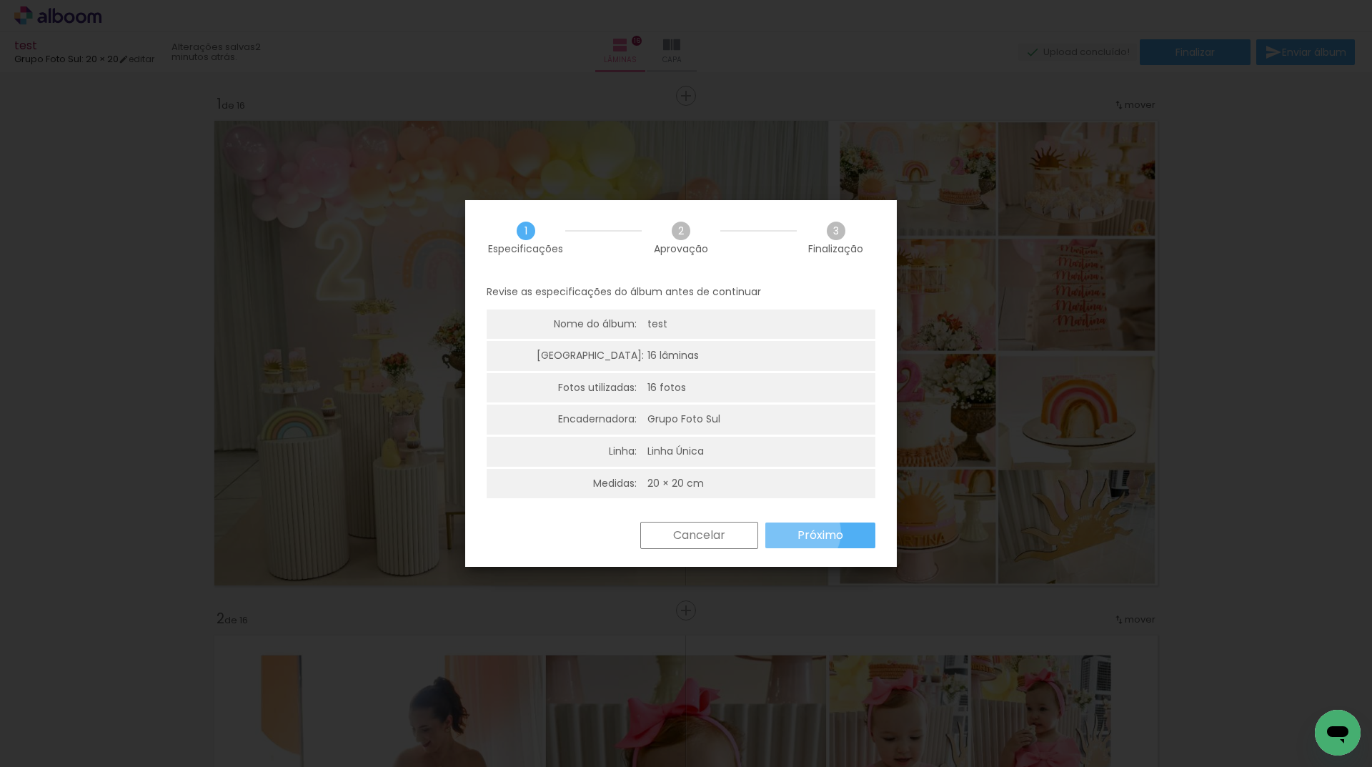
click at [0, 0] on slot "Próximo" at bounding box center [0, 0] width 0 height 0
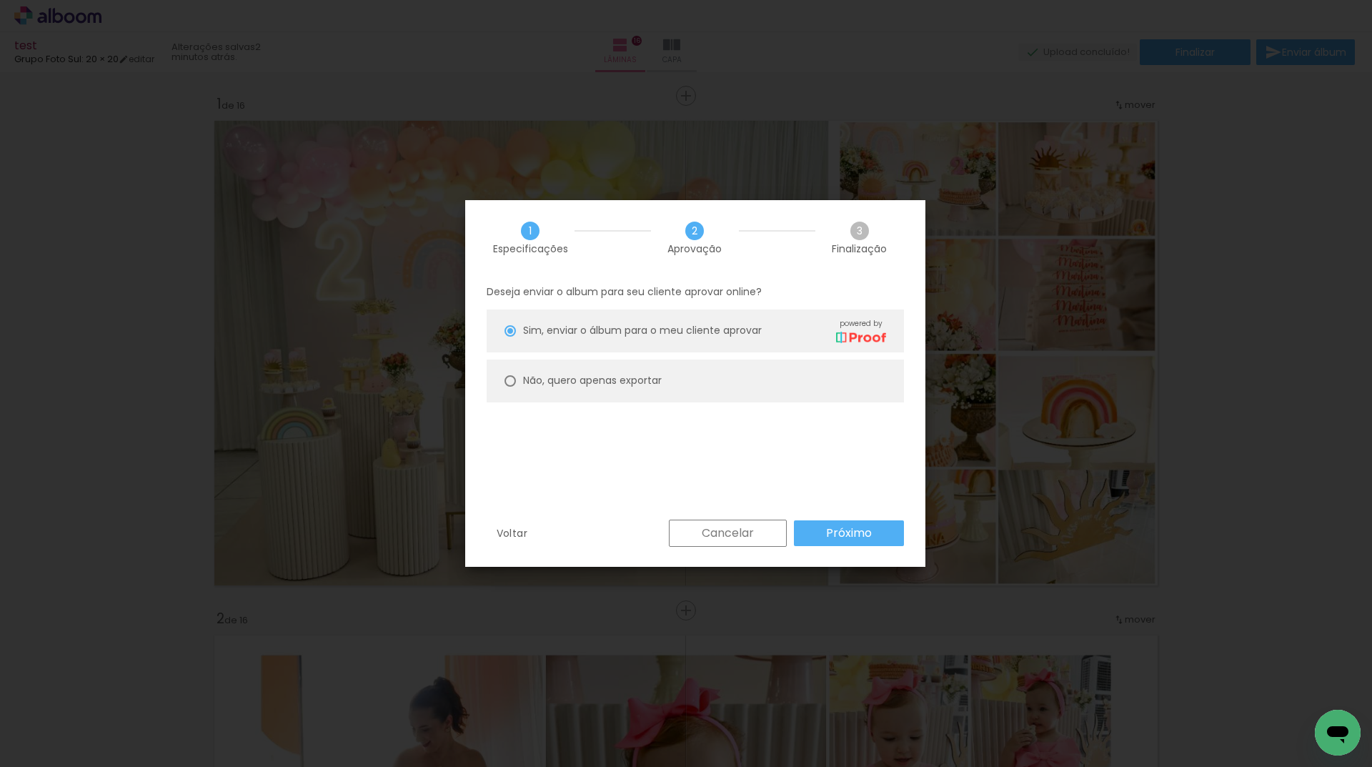
click at [627, 395] on paper-radio-button "Não, quero apenas exportar" at bounding box center [695, 381] width 417 height 43
type paper-radio-button "on"
click at [846, 541] on paper-button "Próximo" at bounding box center [849, 533] width 110 height 26
type input "Alta, 300 DPI"
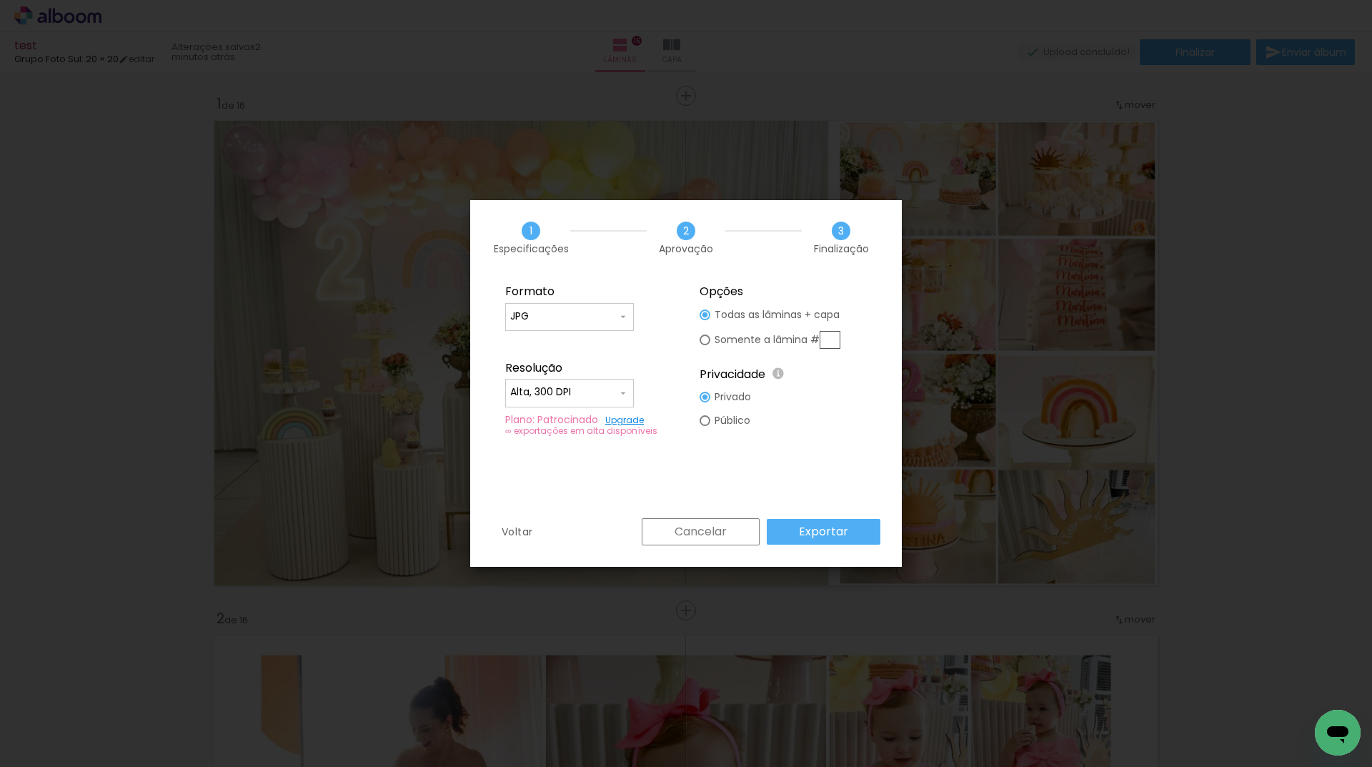
click at [0, 0] on slot "Exportar" at bounding box center [0, 0] width 0 height 0
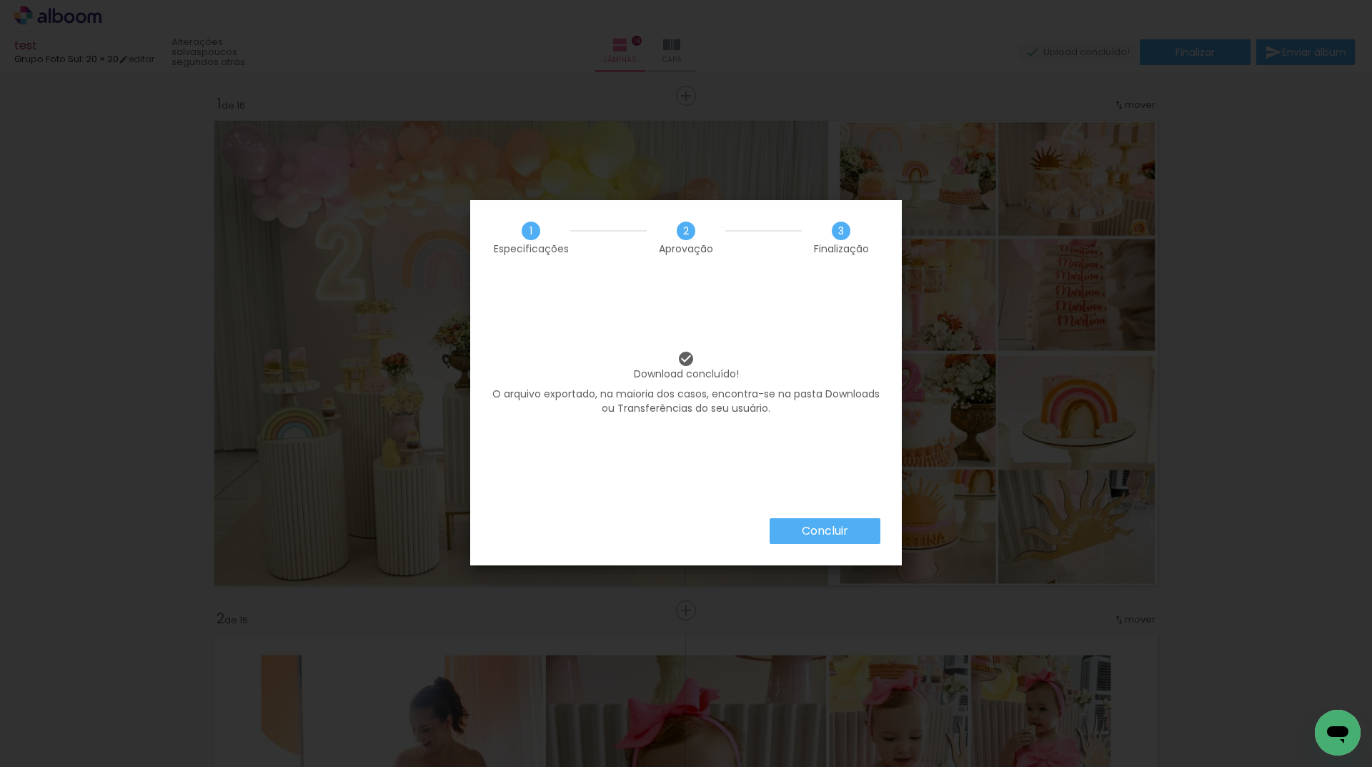
click at [827, 550] on div "Concluir" at bounding box center [686, 541] width 432 height 47
drag, startPoint x: 843, startPoint y: 527, endPoint x: 1347, endPoint y: 67, distance: 682.6
click at [0, 0] on slot "Concluir" at bounding box center [0, 0] width 0 height 0
